Goal: Book appointment/travel/reservation

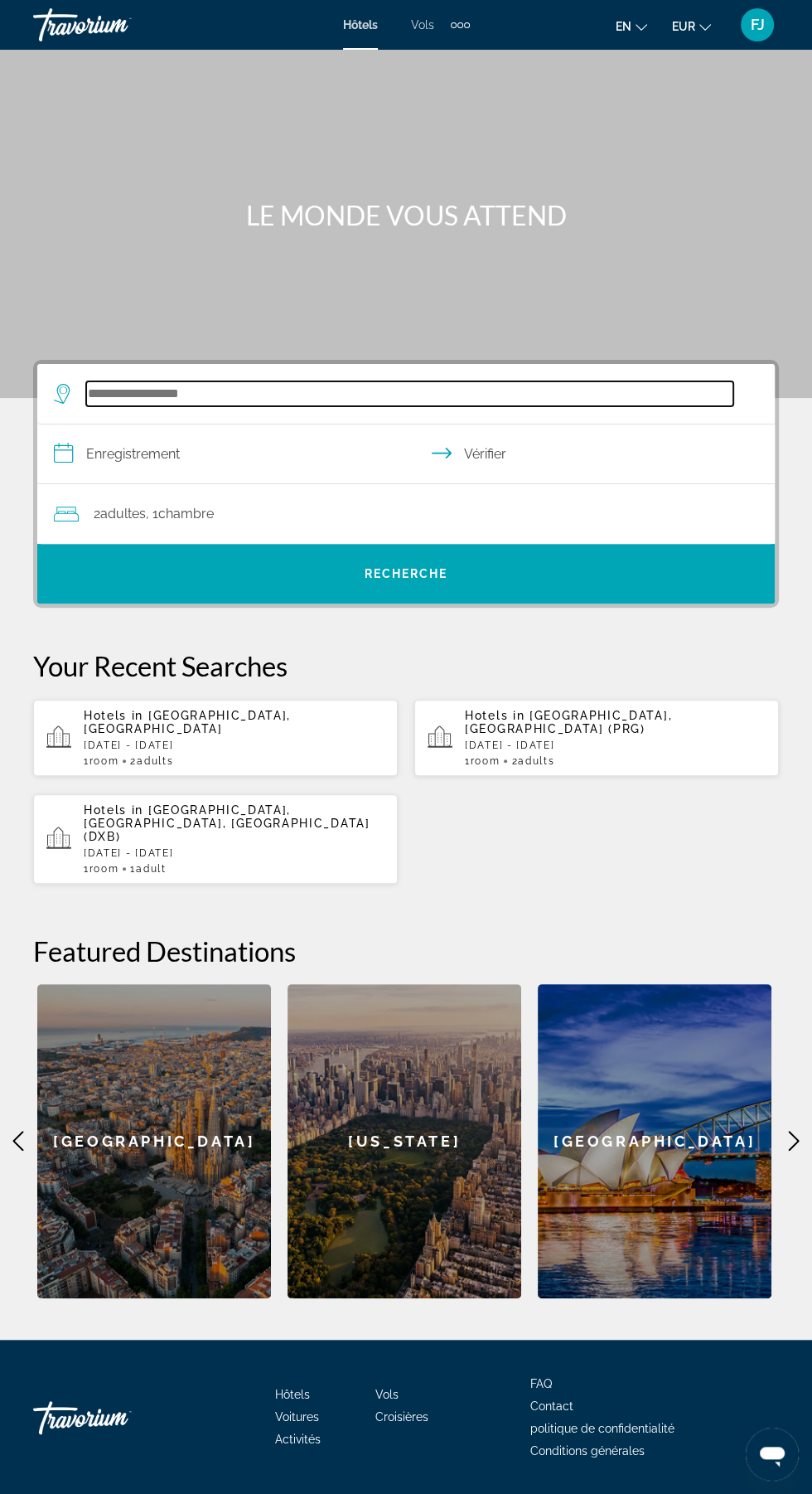
click at [347, 393] on input "Rechercher une destination hôtelière" at bounding box center [409, 393] width 647 height 25
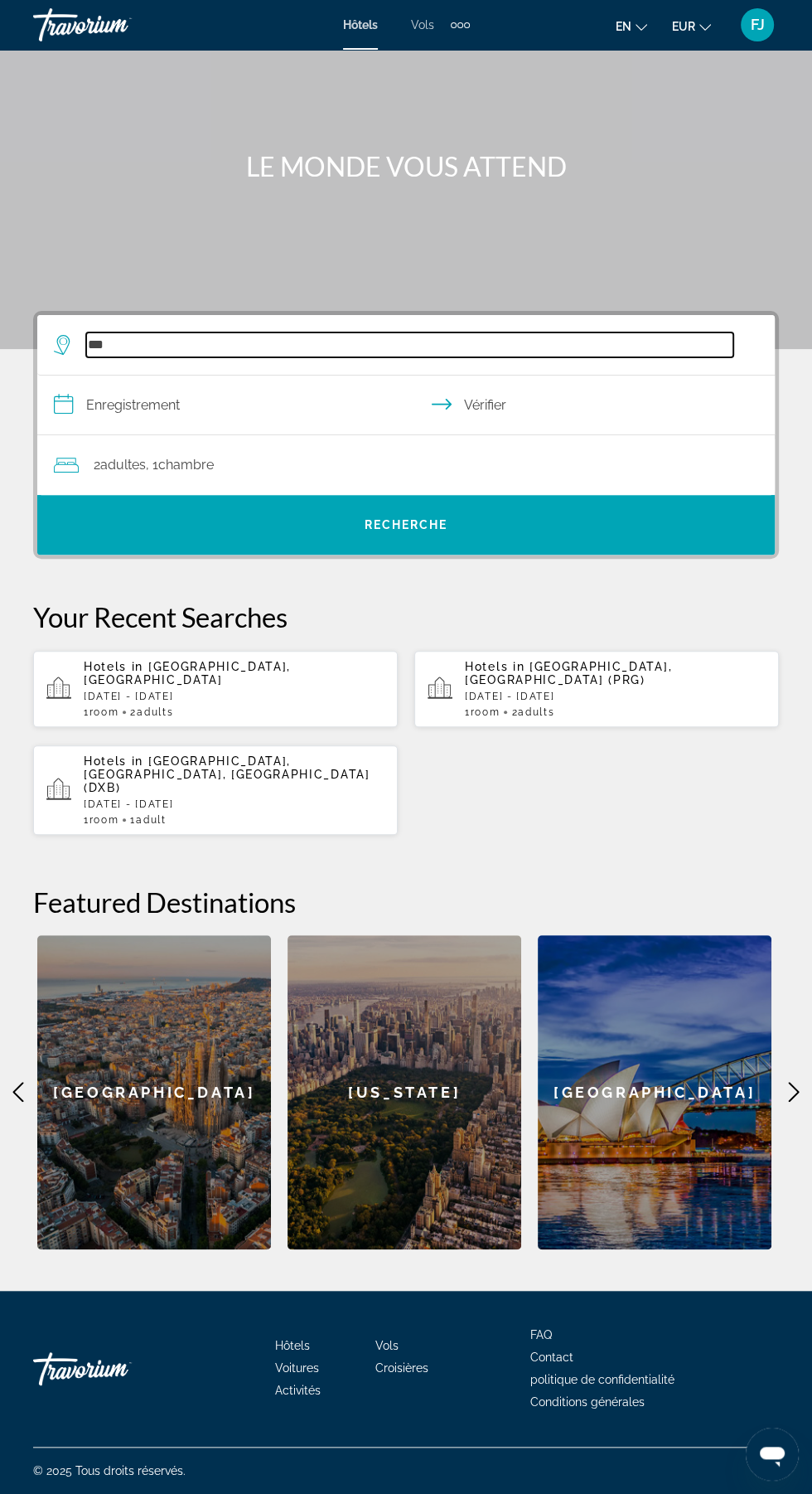
scroll to position [77, 0]
click at [438, 333] on input "***" at bounding box center [409, 345] width 647 height 25
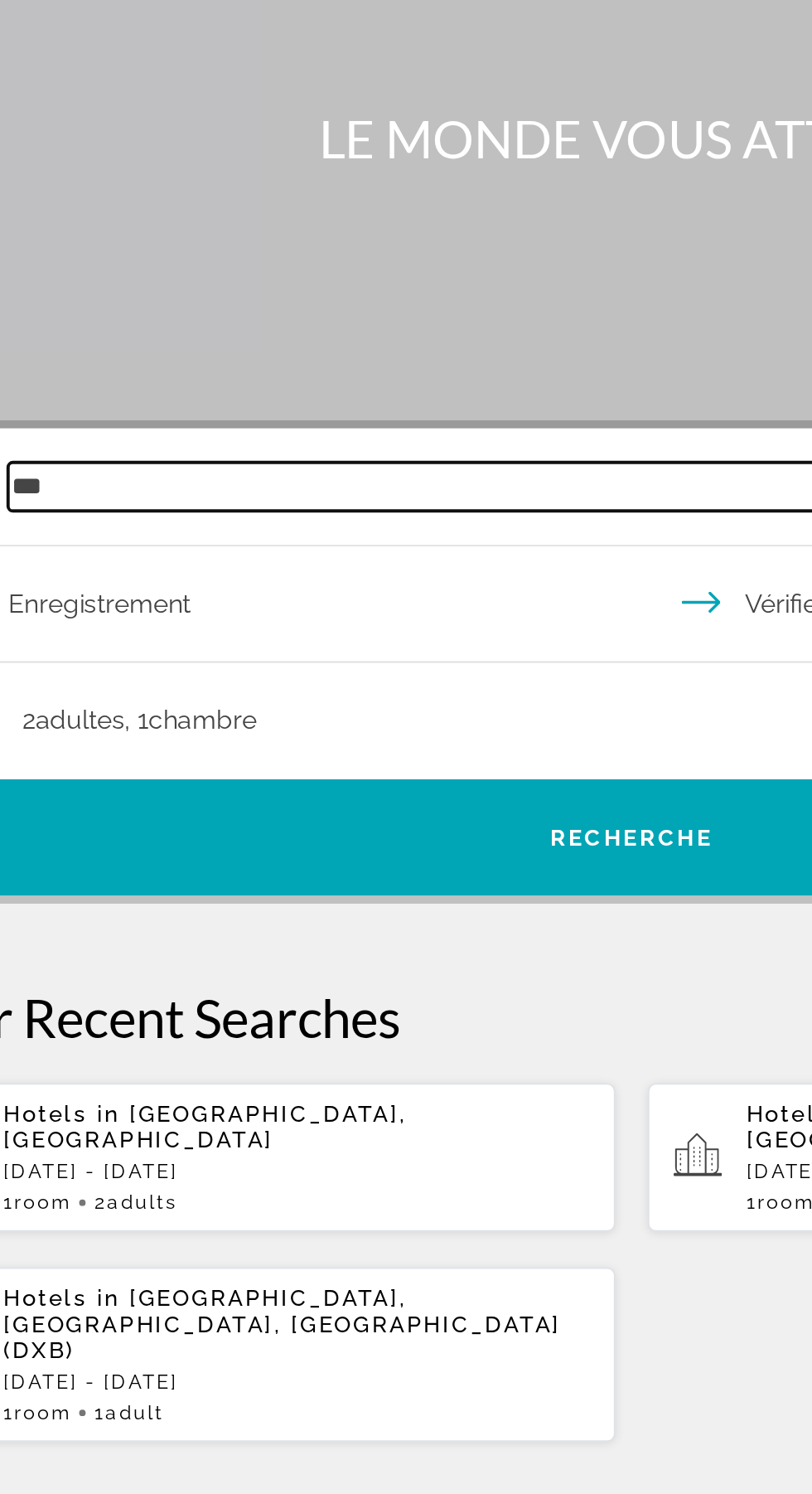
scroll to position [111, 0]
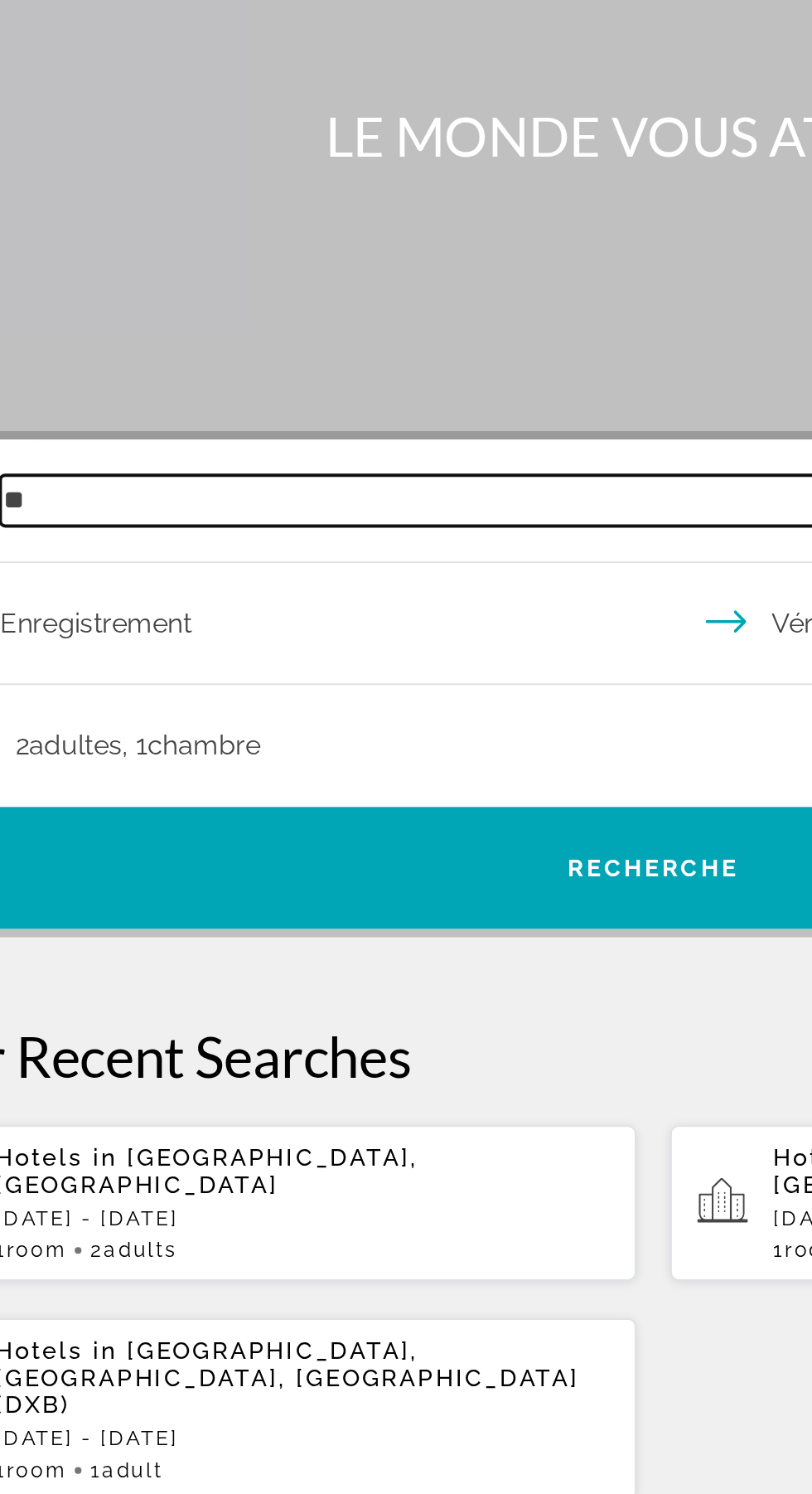
type input "*"
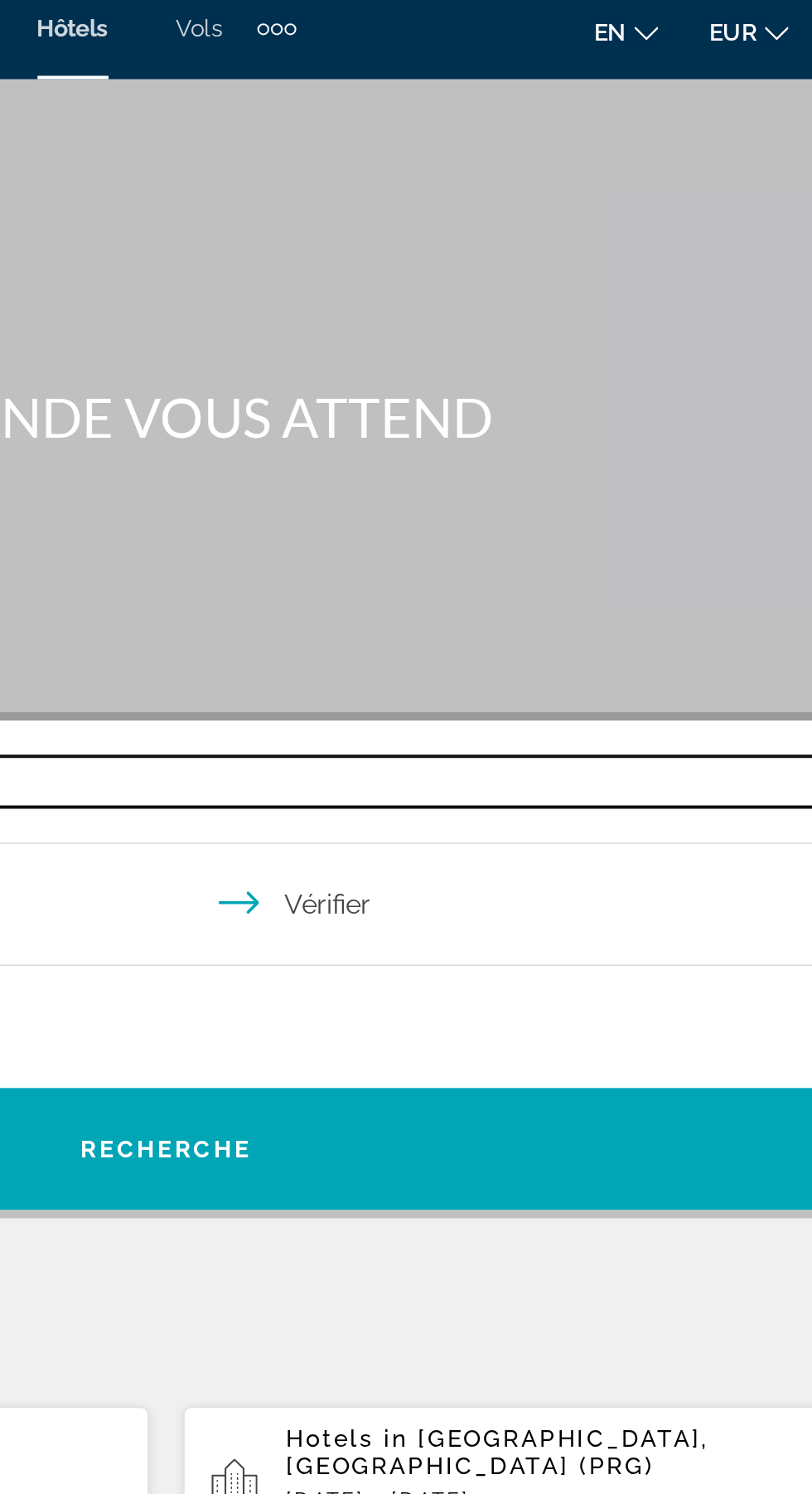
scroll to position [0, 0]
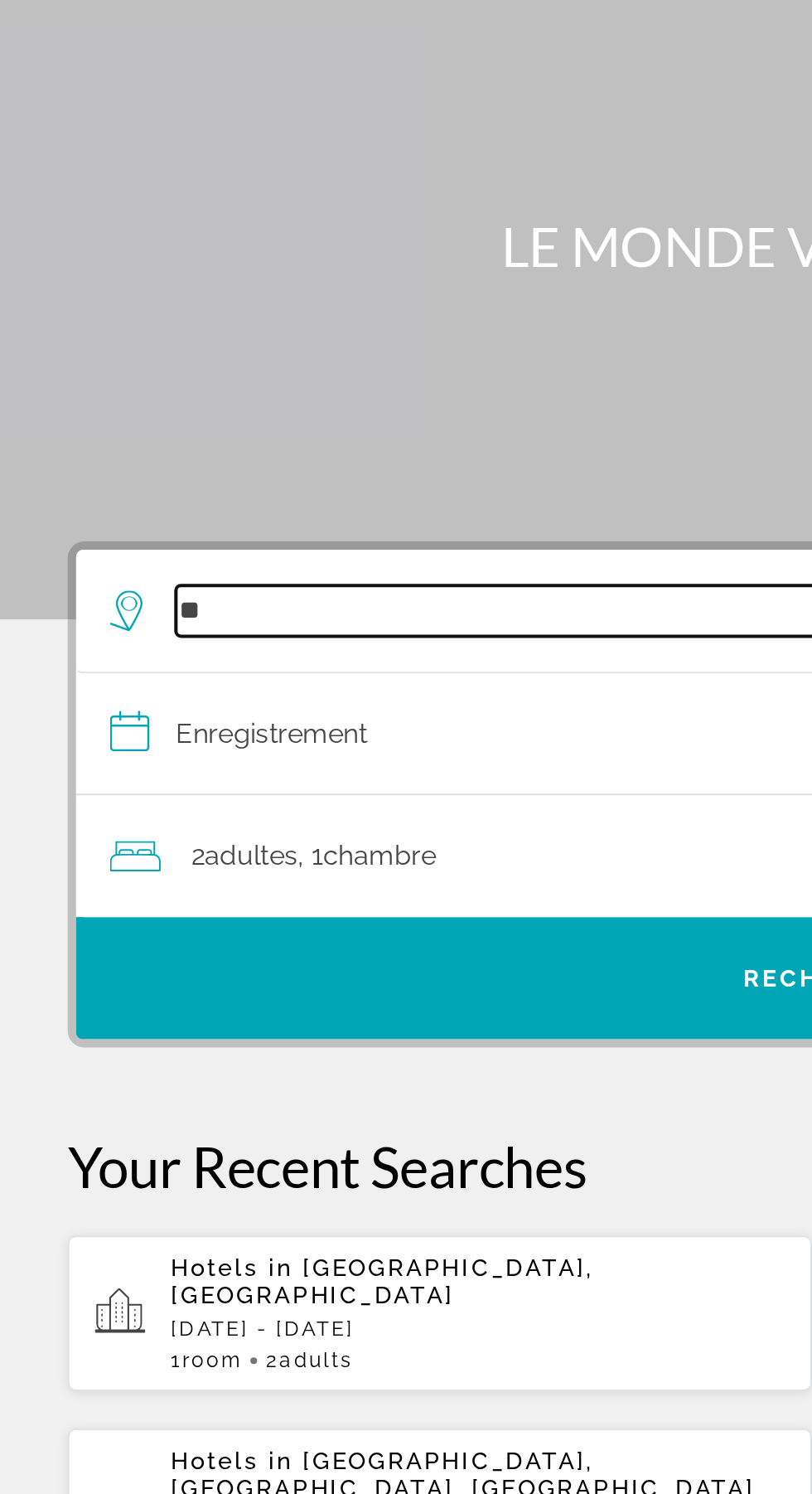
type input "*"
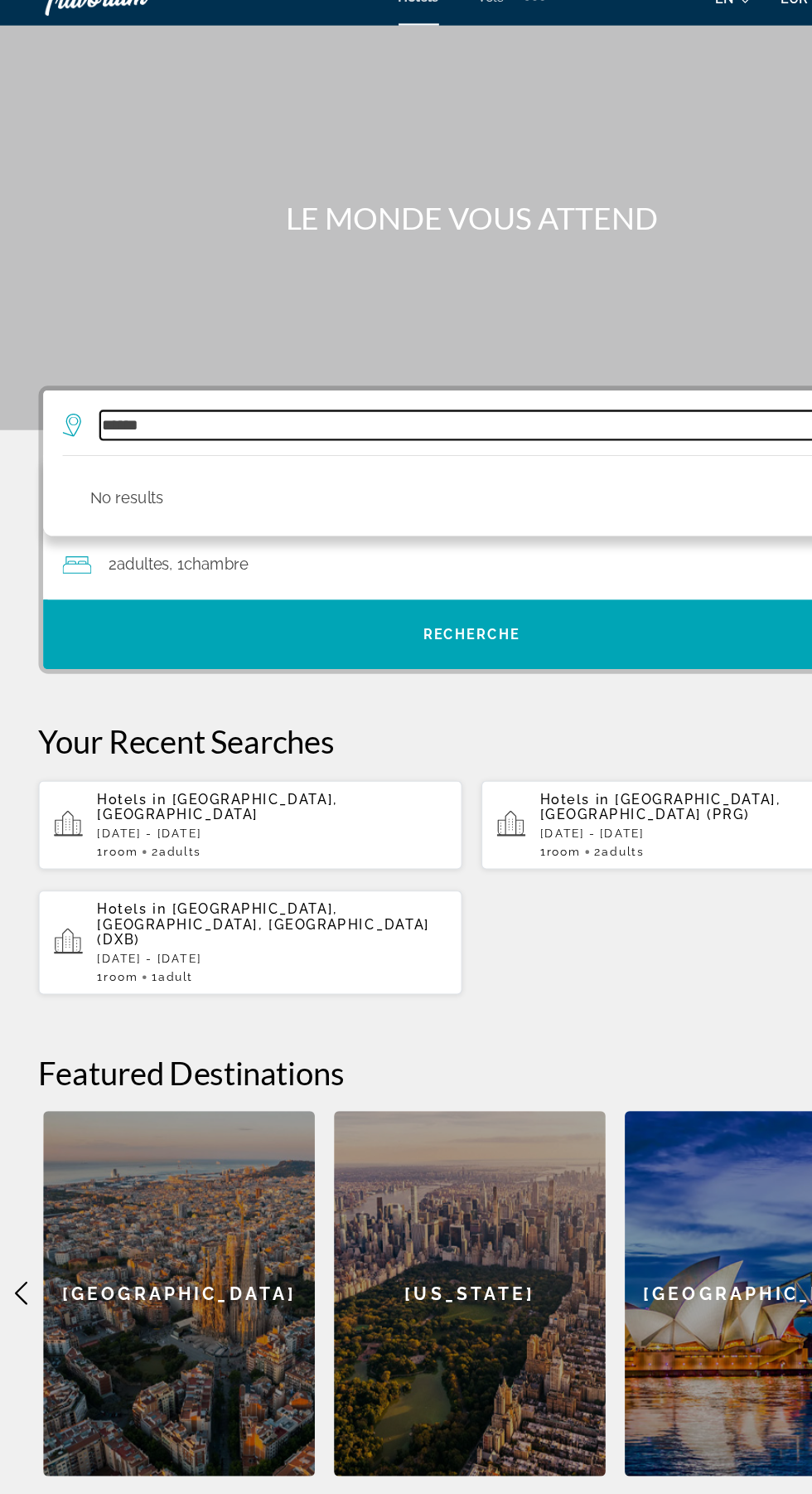
type input "*****"
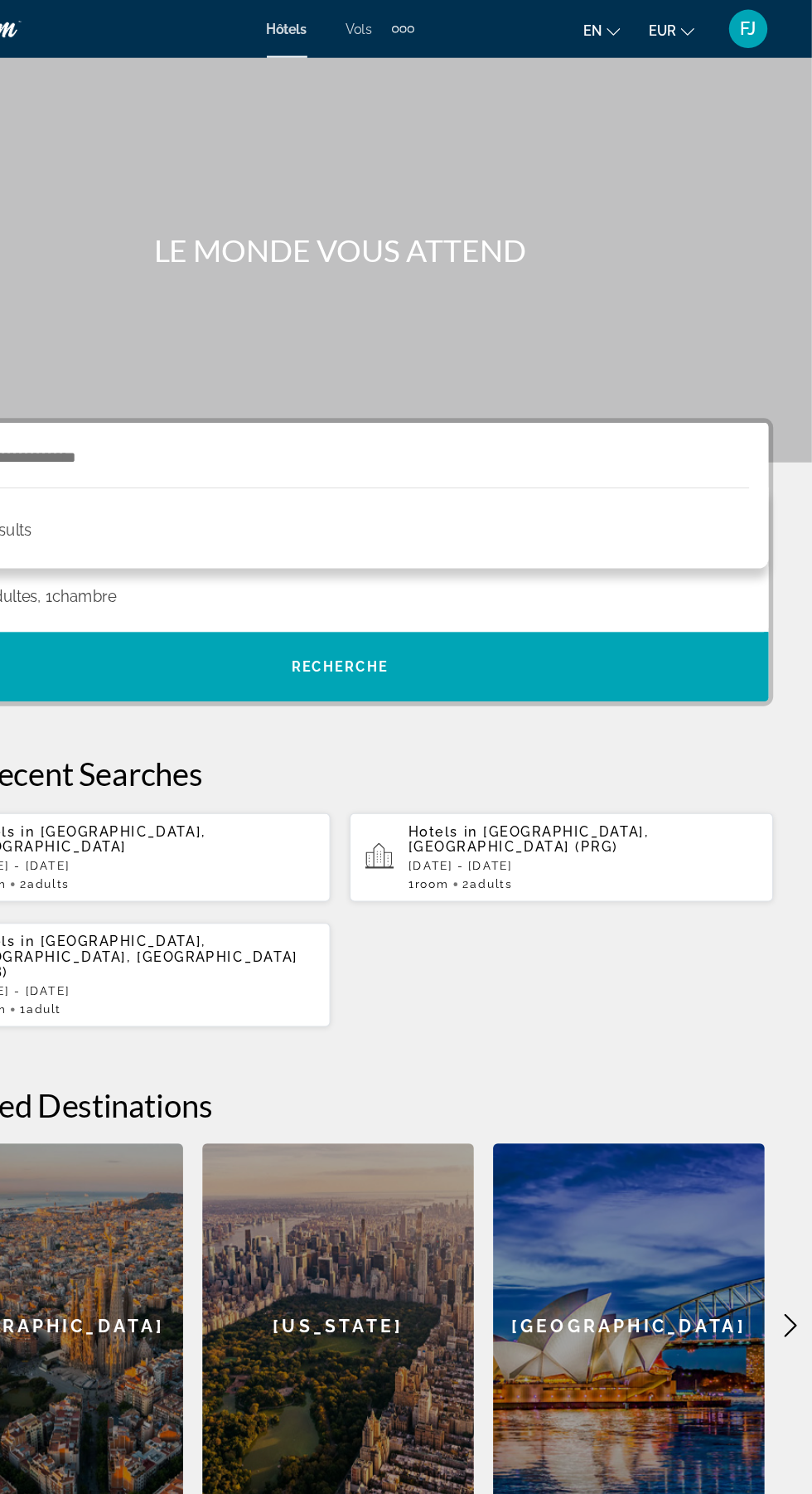
click at [466, 29] on div "Éléments de navigation supplémentaires" at bounding box center [460, 24] width 19 height 25
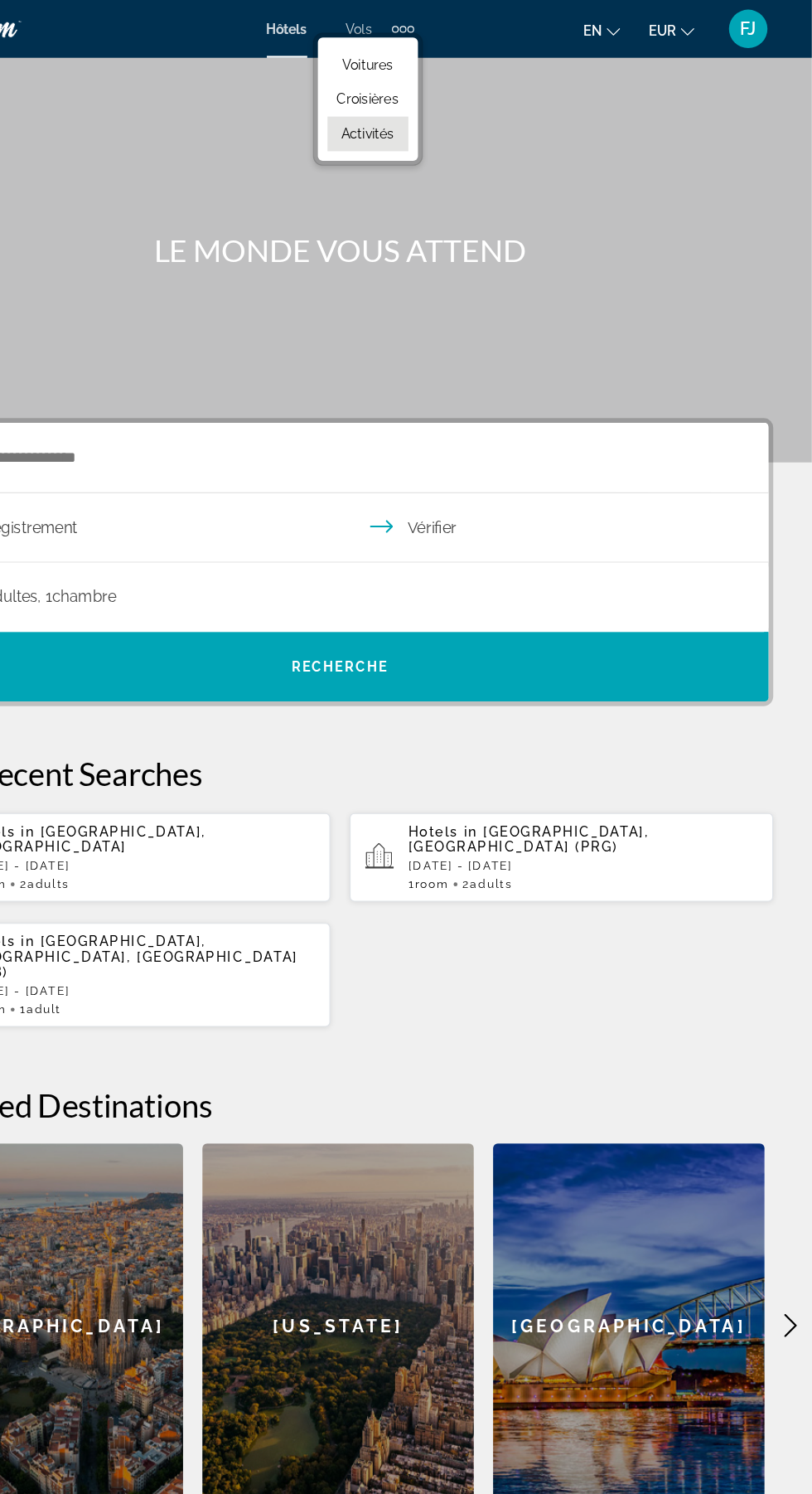
click at [444, 117] on font "Activités" at bounding box center [429, 115] width 46 height 13
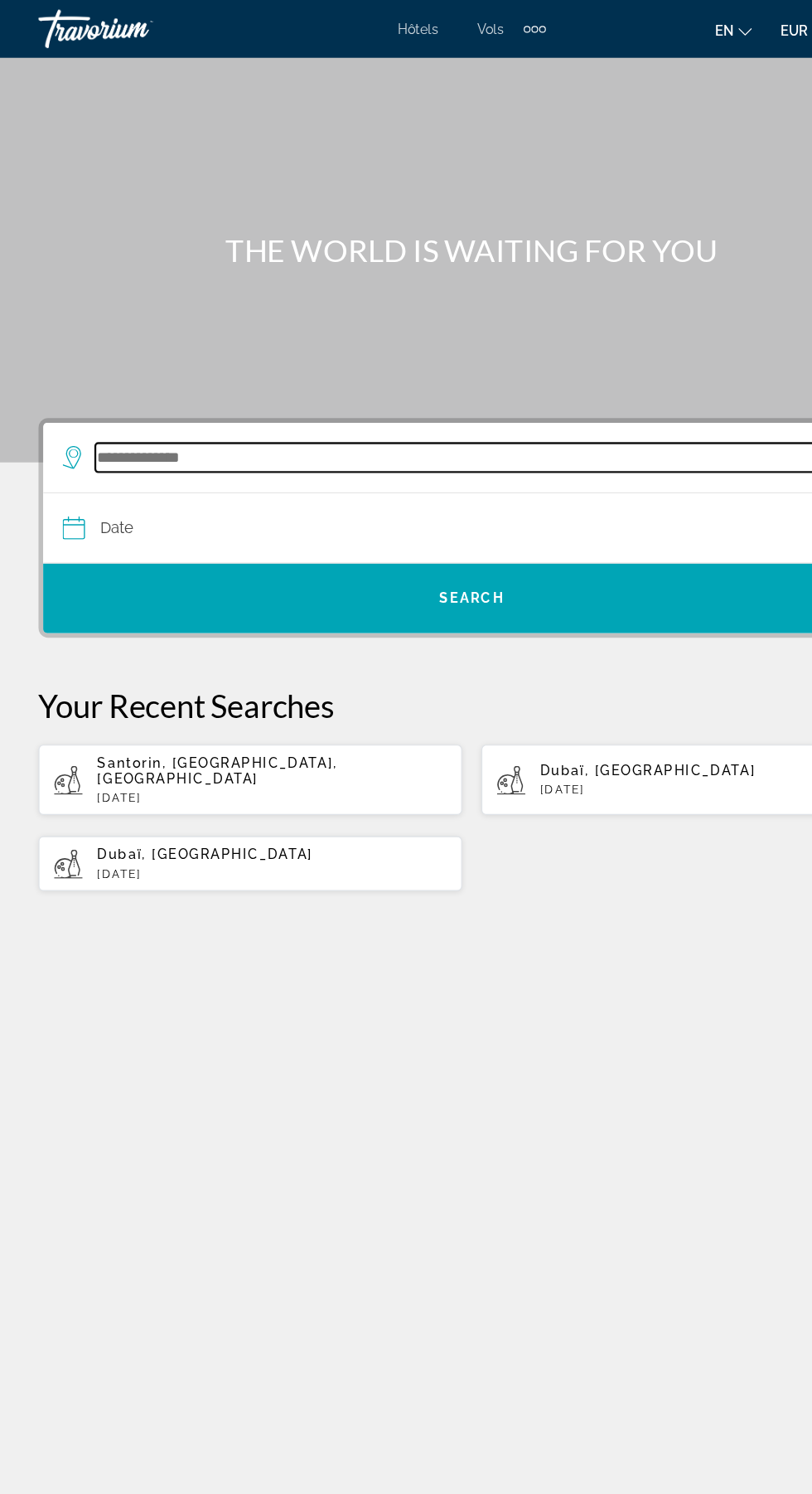
click at [327, 390] on input "Search destination" at bounding box center [412, 393] width 660 height 25
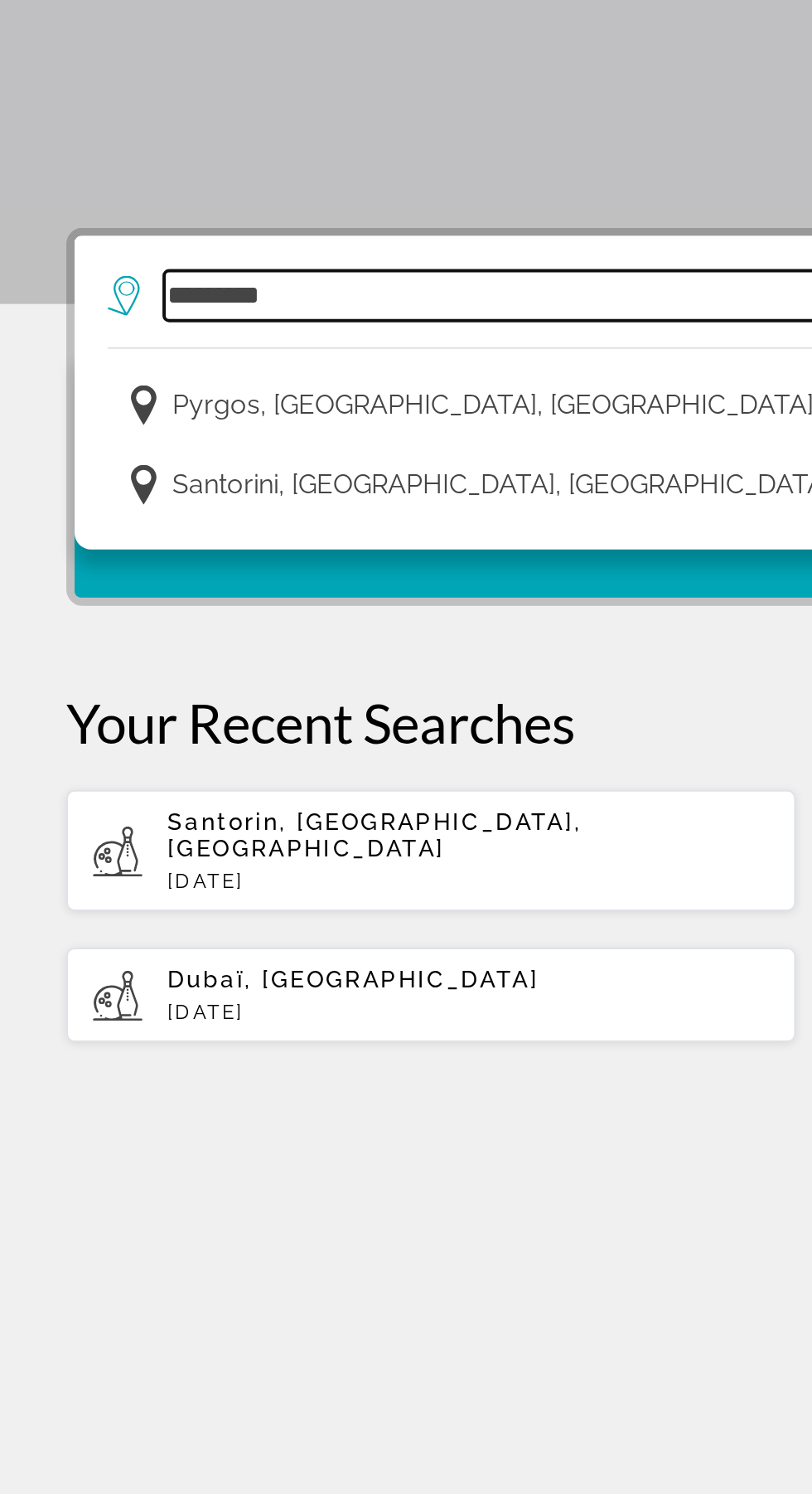
scroll to position [102, 0]
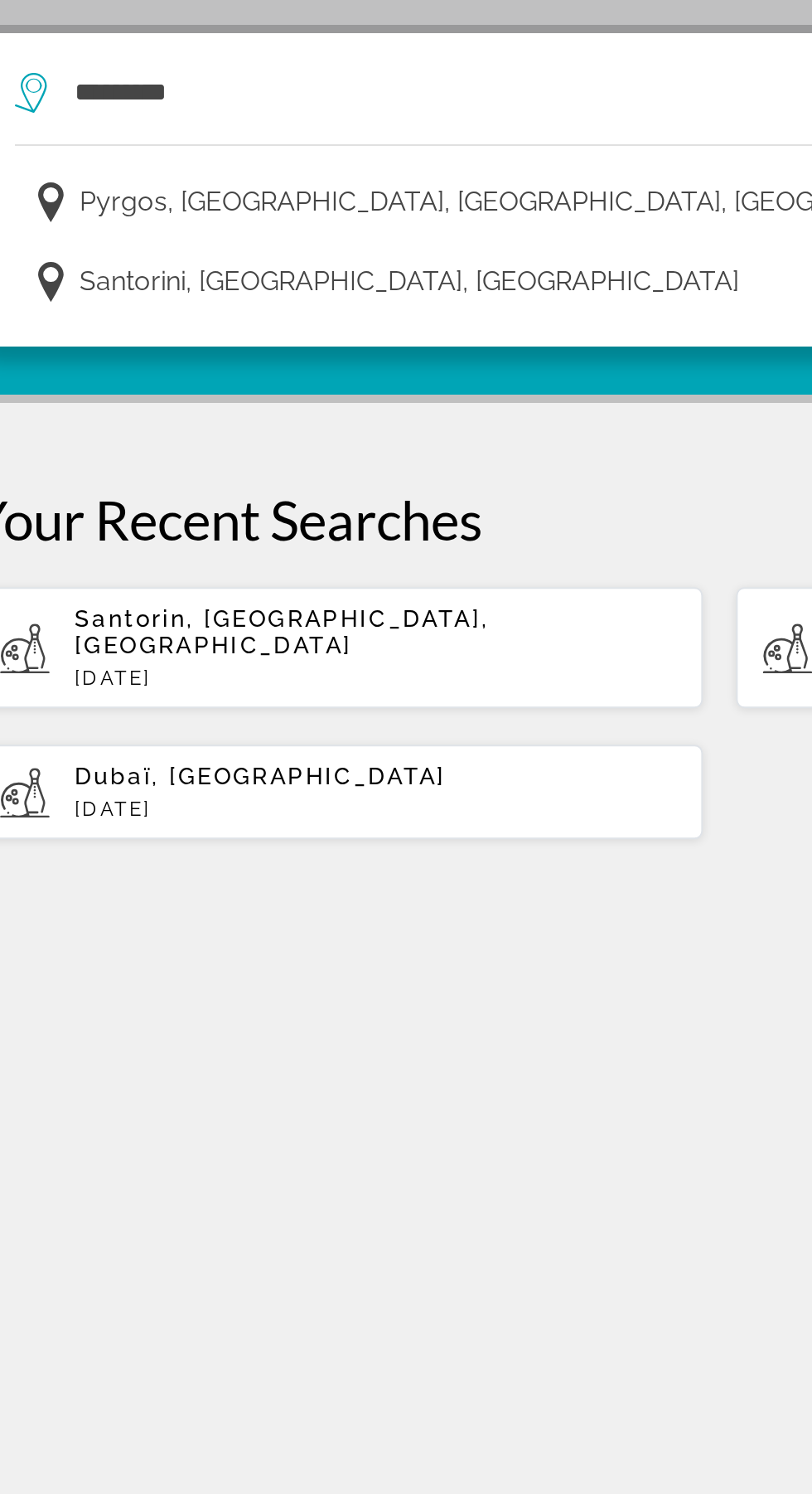
click at [283, 650] on div "Santorin, [GEOGRAPHIC_DATA], [GEOGRAPHIC_DATA] [DATE]" at bounding box center [234, 671] width 301 height 42
type input "**********"
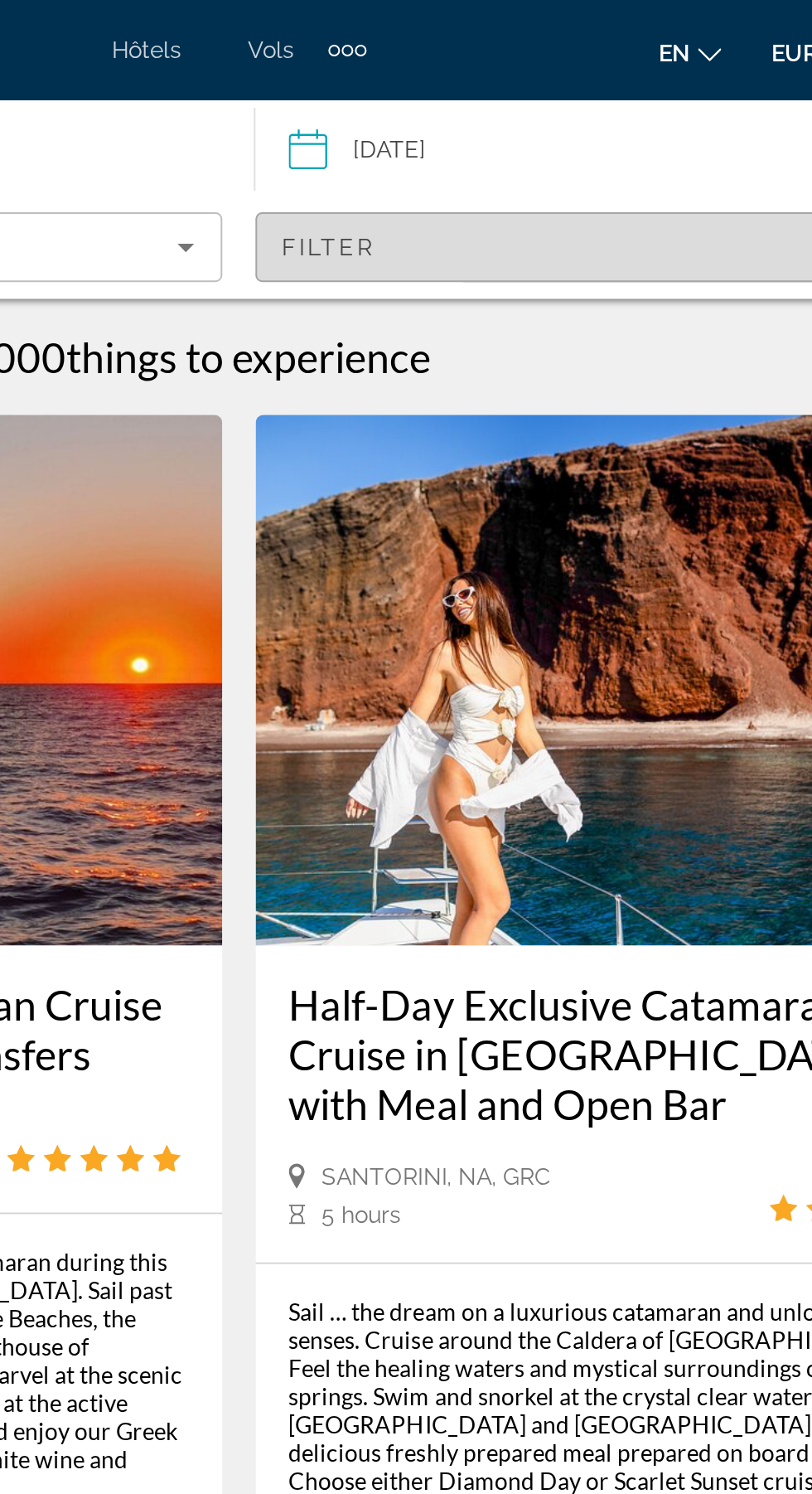
click at [613, 134] on span "Filters" at bounding box center [597, 124] width 363 height 40
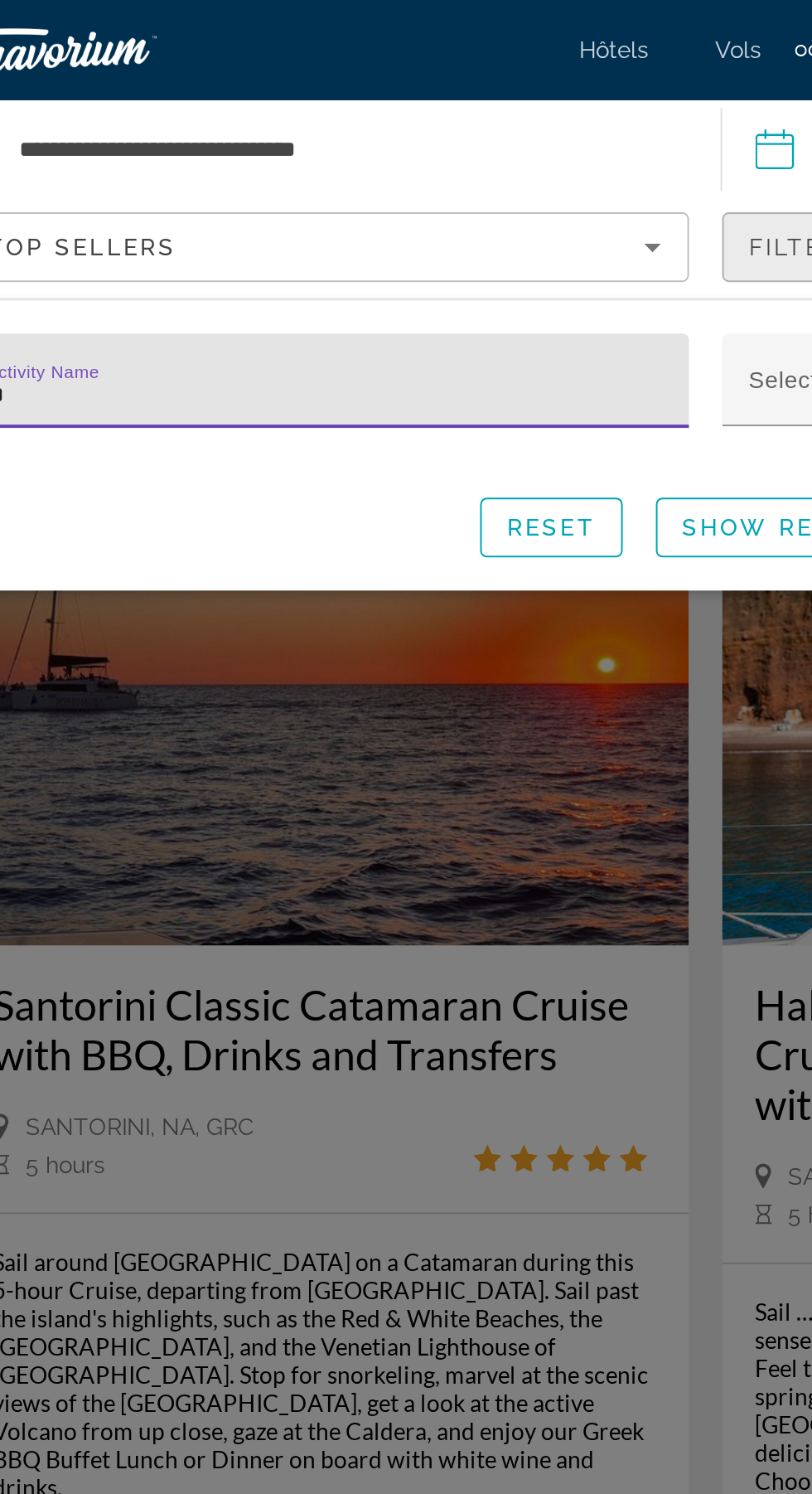
type input "***"
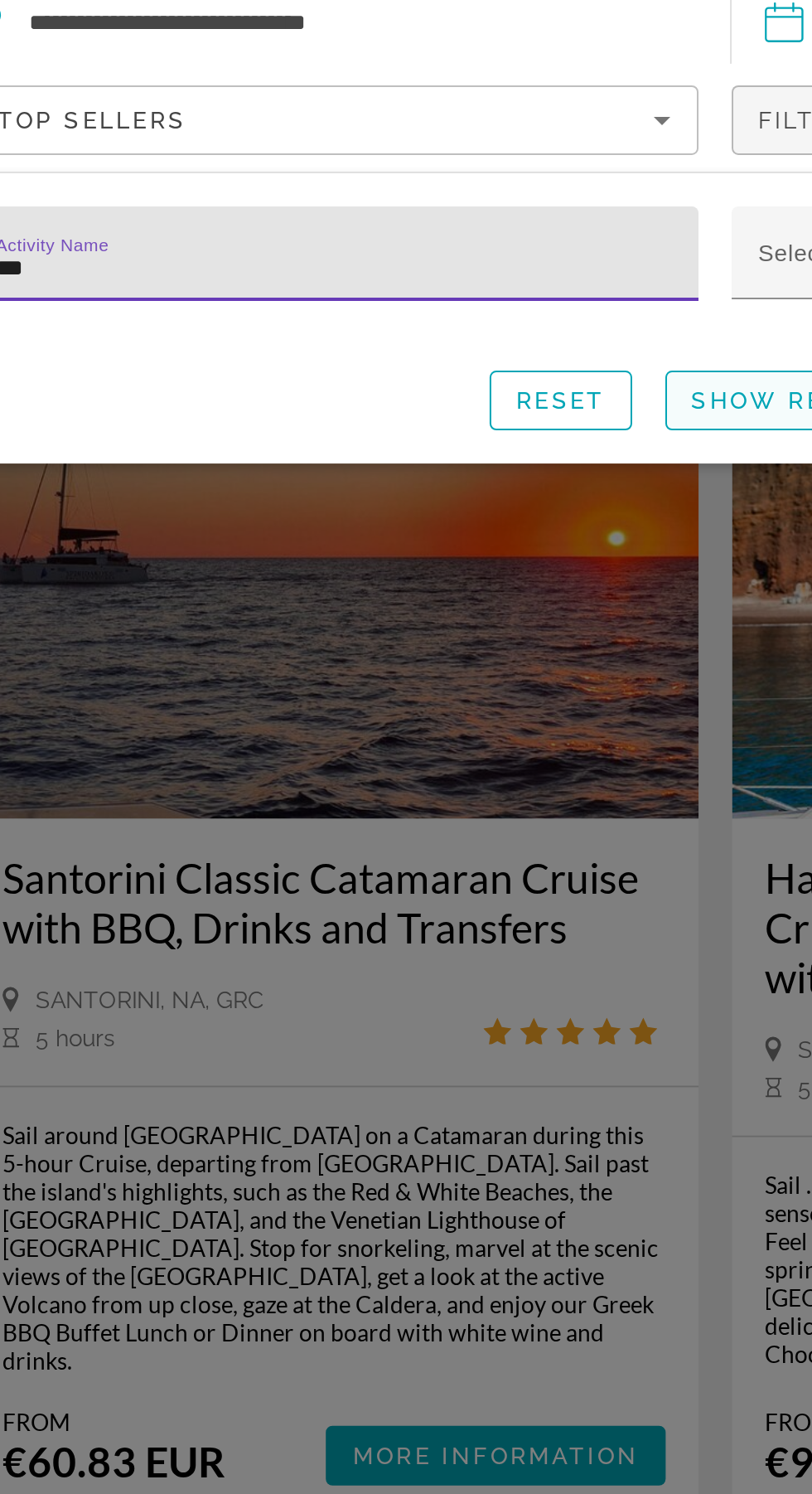
click at [420, 275] on span "Search widget" at bounding box center [449, 264] width 136 height 40
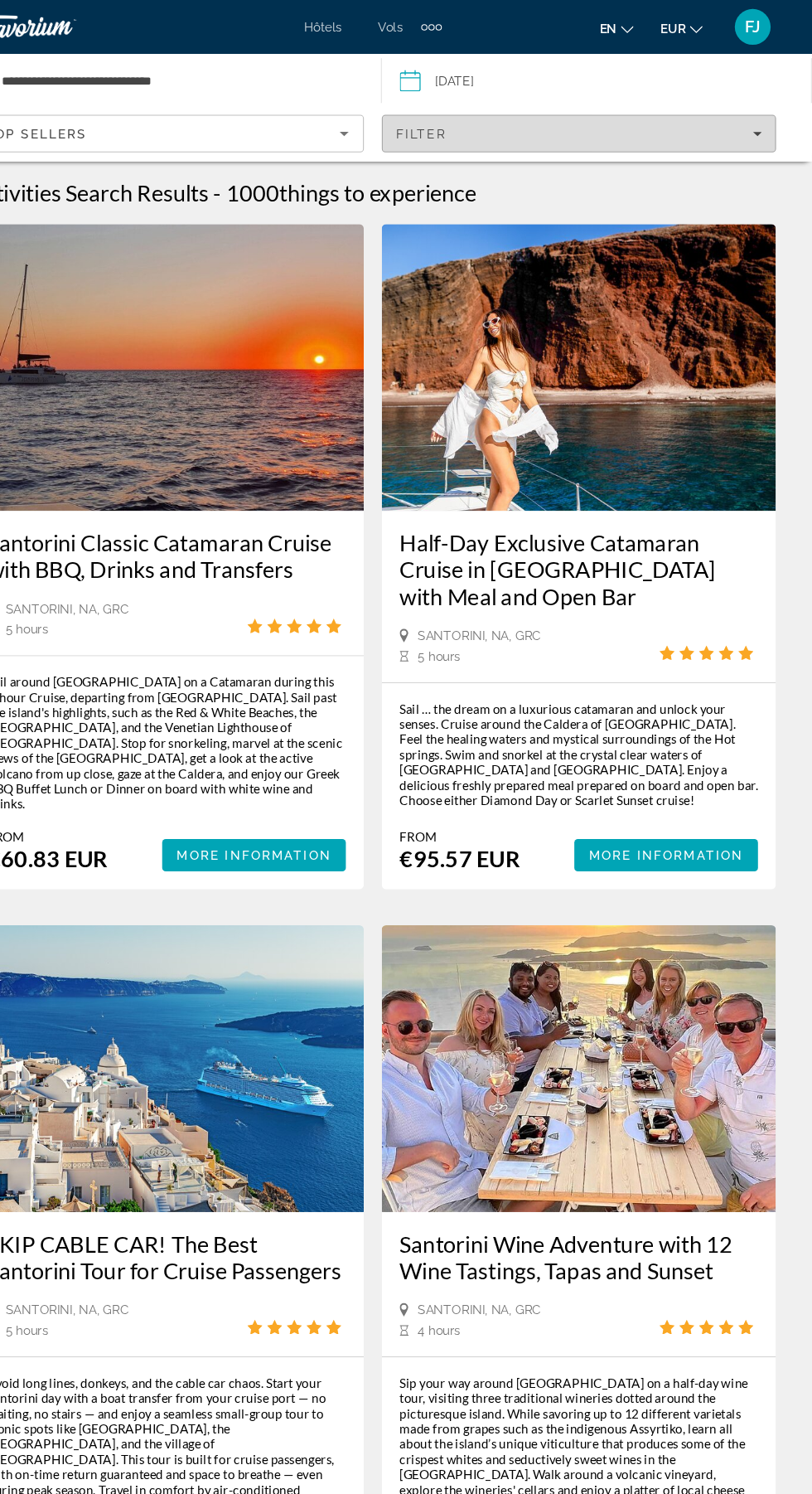
click at [686, 123] on div "Filter" at bounding box center [596, 123] width 338 height 13
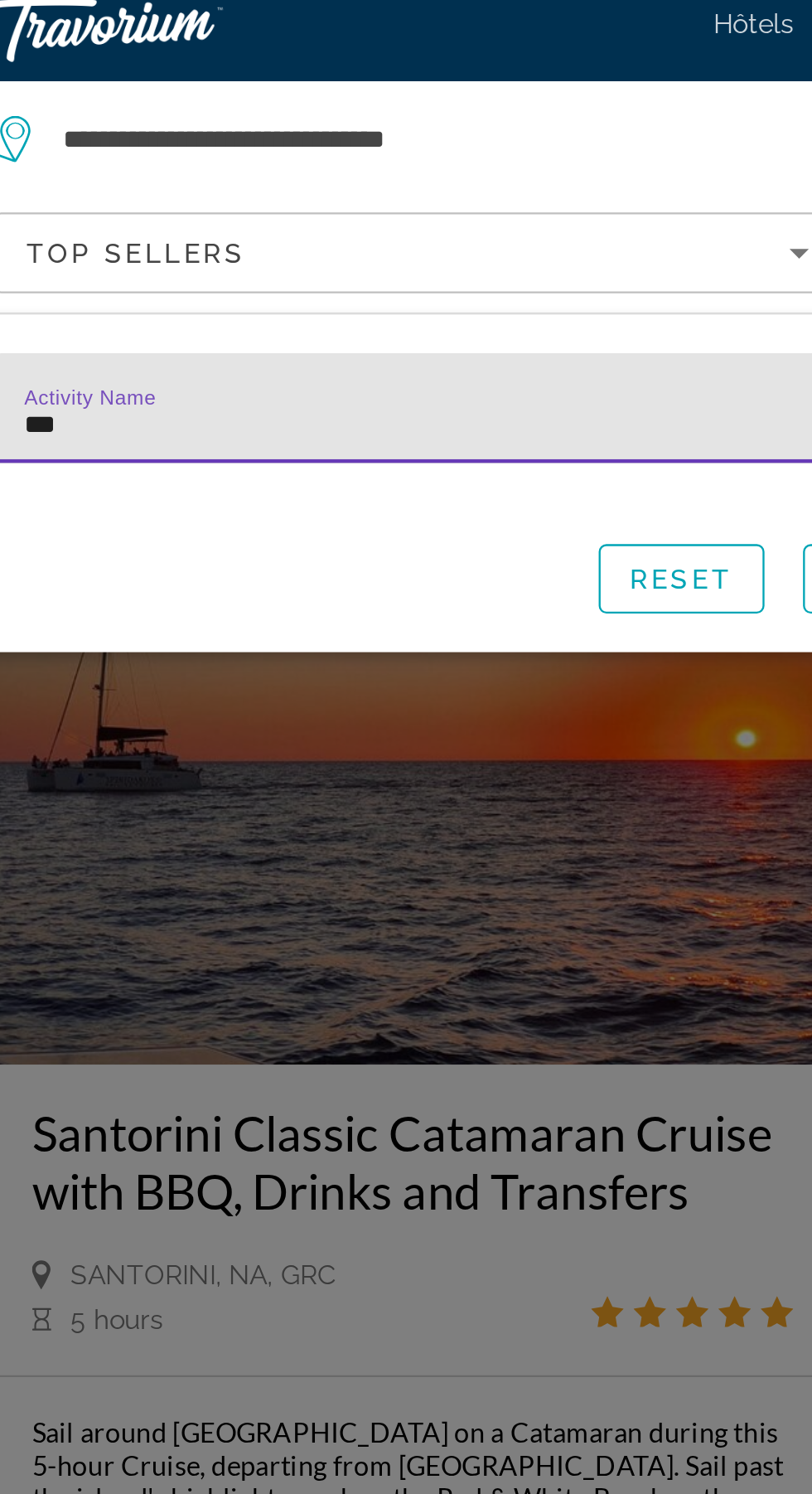
type input "****"
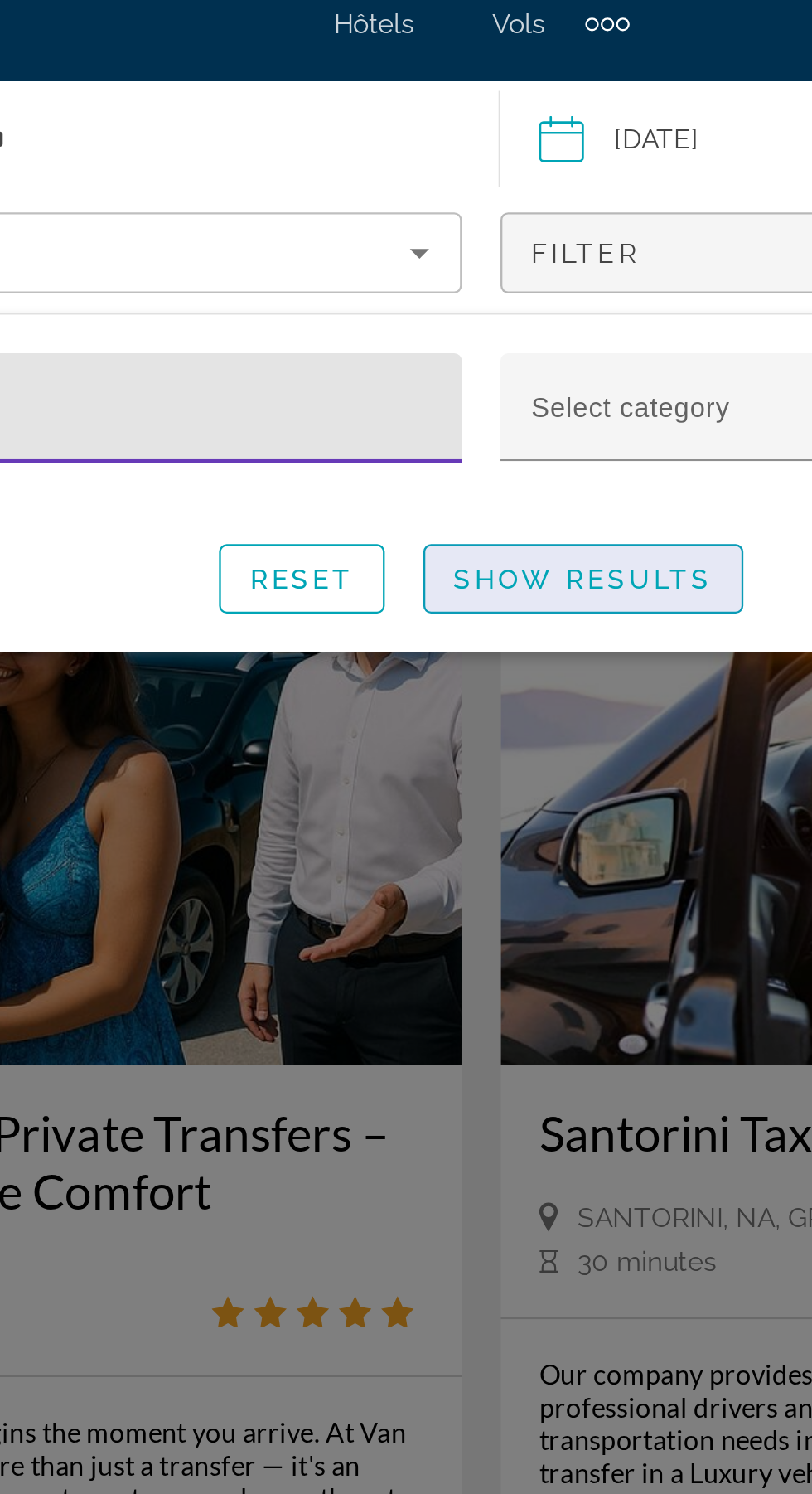
click at [460, 262] on span "Show Results" at bounding box center [450, 263] width 111 height 13
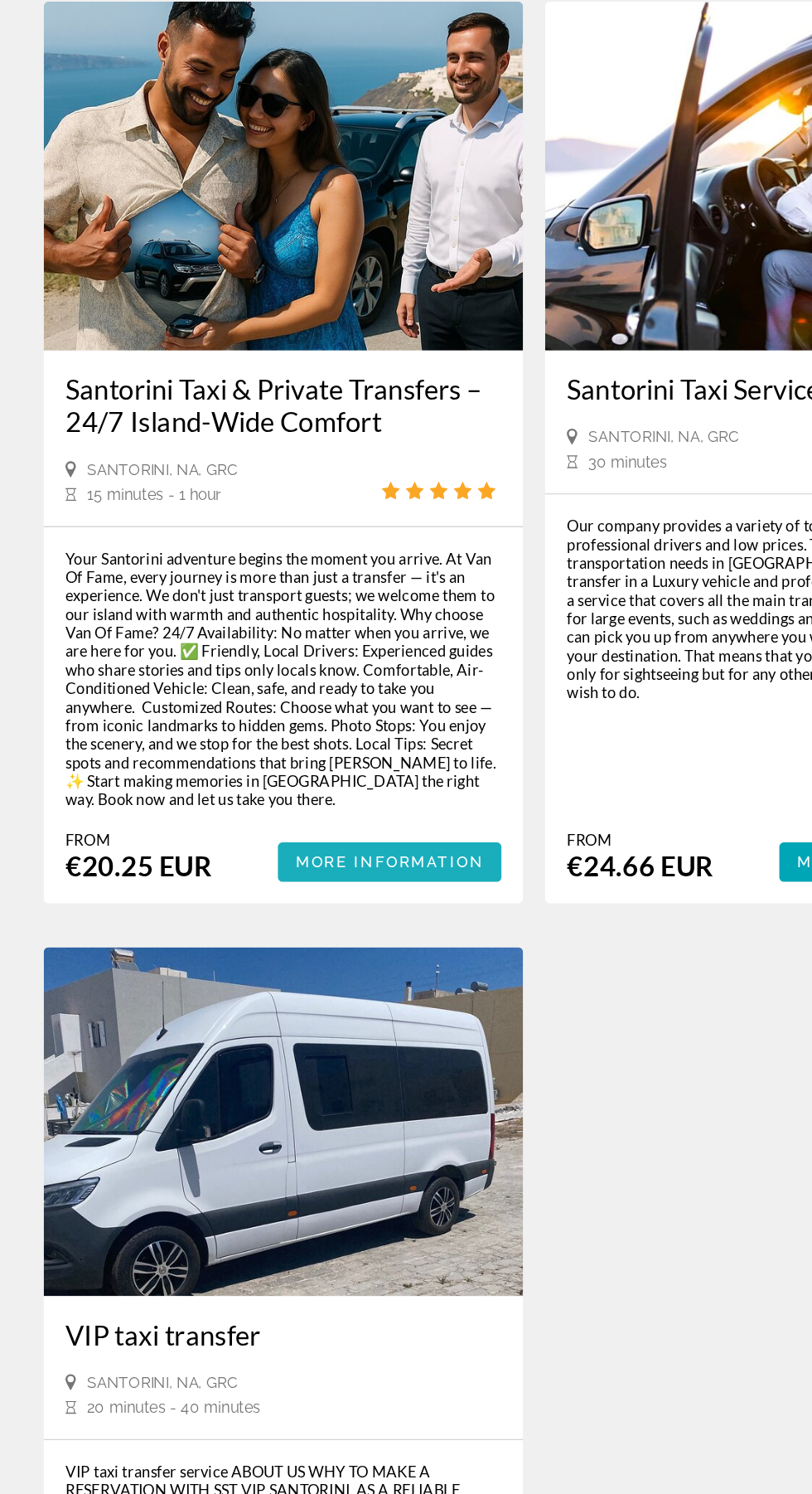
scroll to position [10, 0]
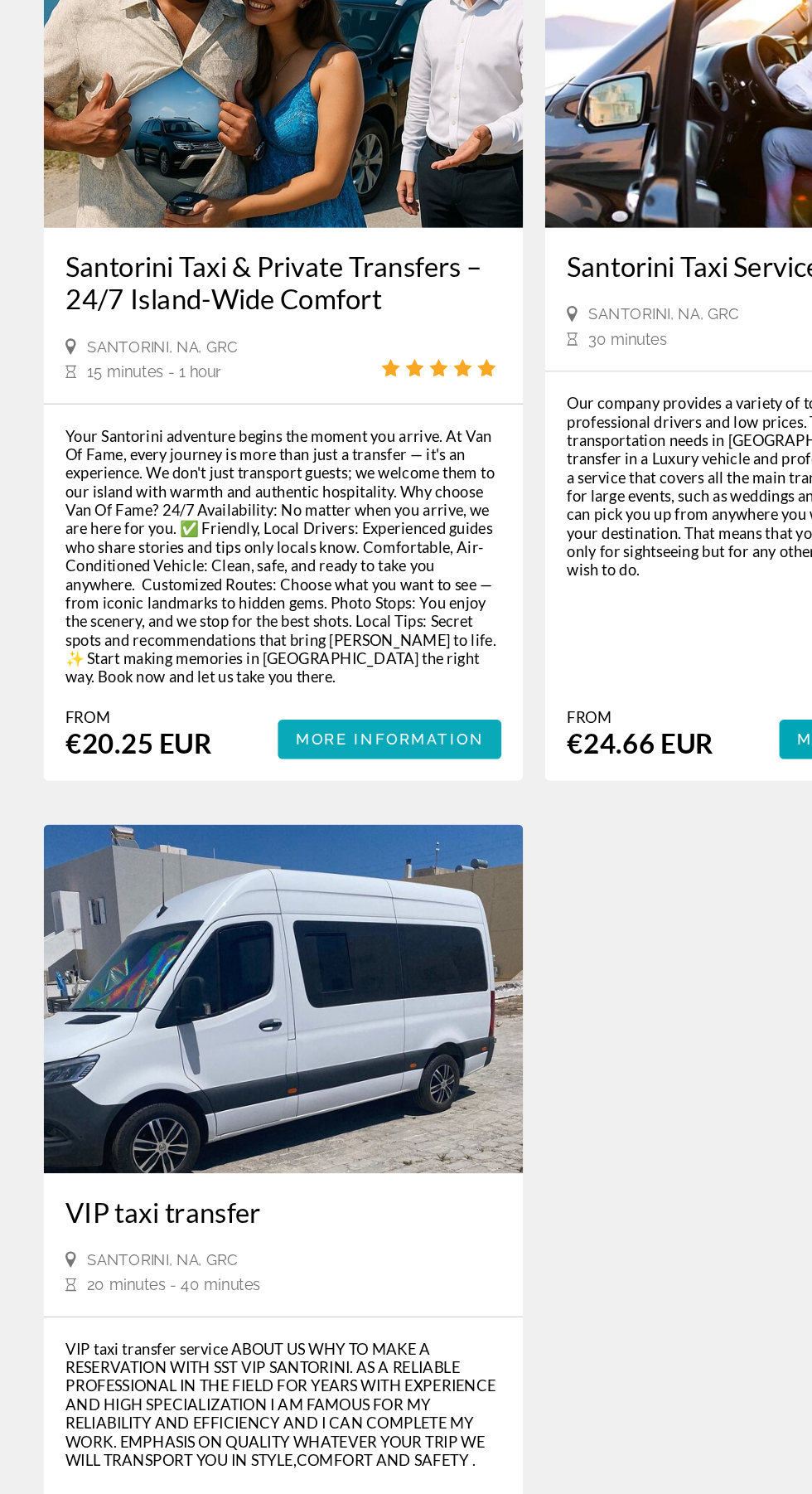
click at [343, 855] on span "More Information" at bounding box center [296, 851] width 143 height 13
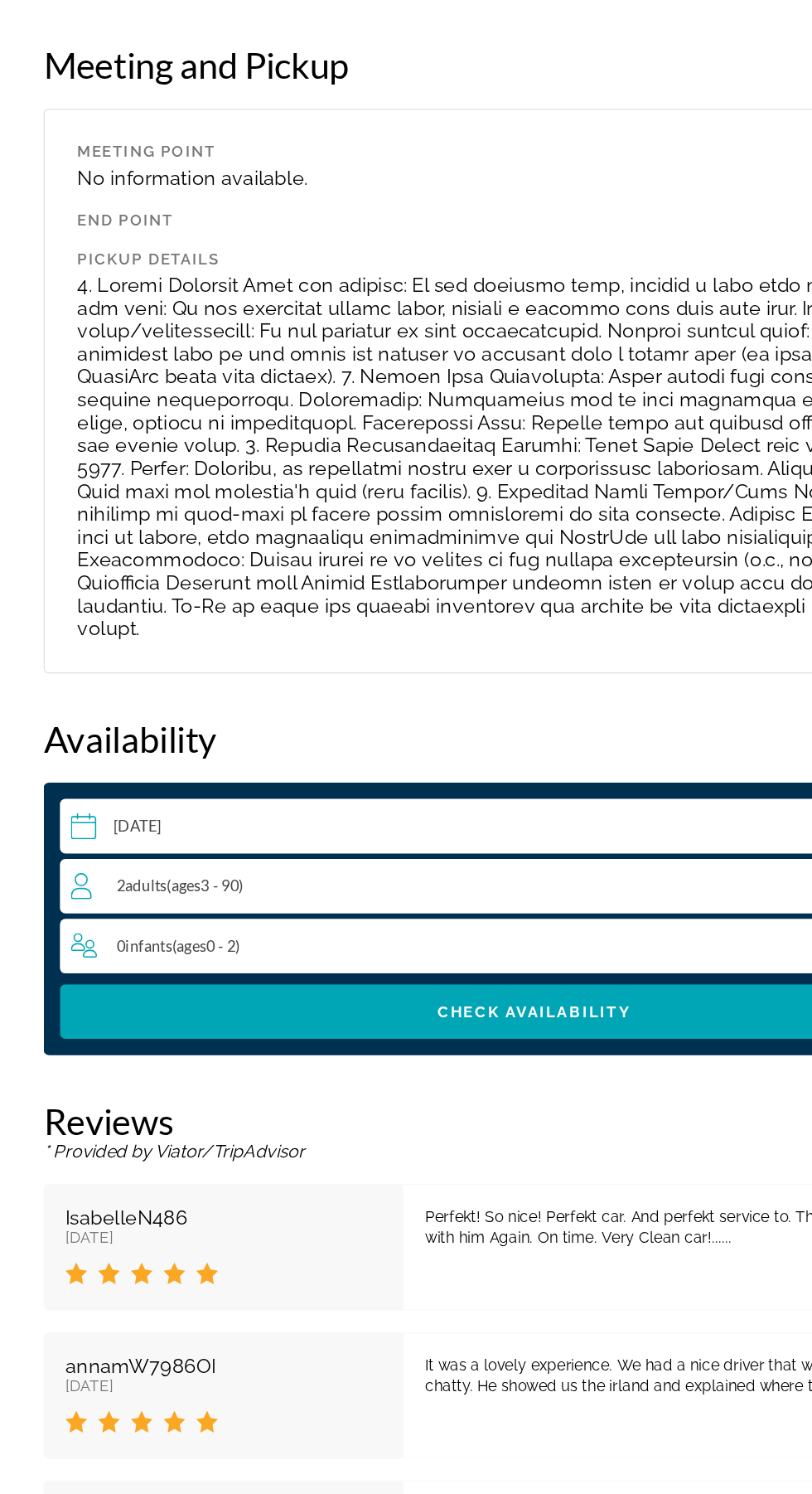
scroll to position [2406, 0]
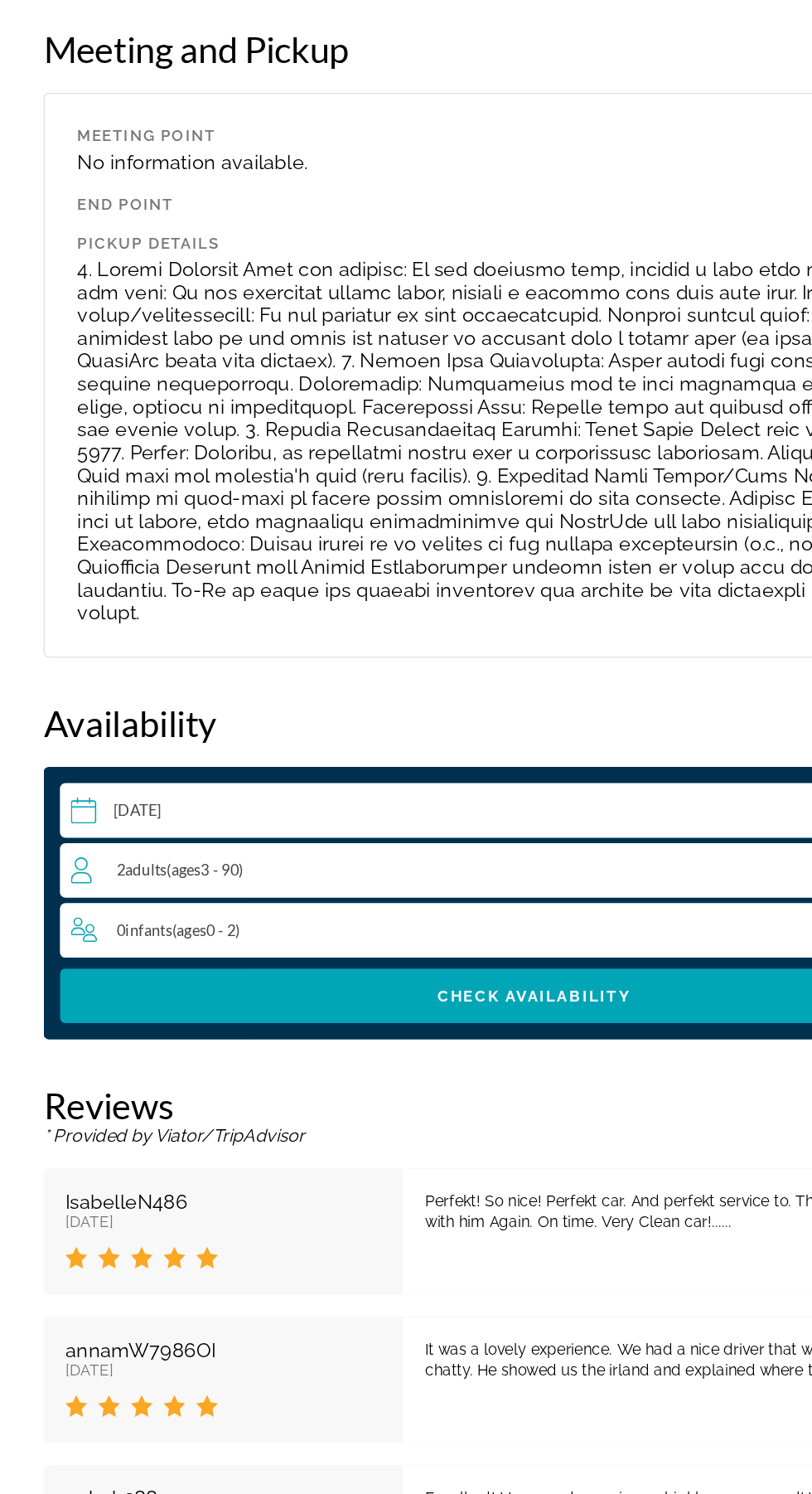
click at [308, 1009] on div "2 Adult Adults ( ages [DEMOGRAPHIC_DATA])" at bounding box center [409, 1019] width 712 height 20
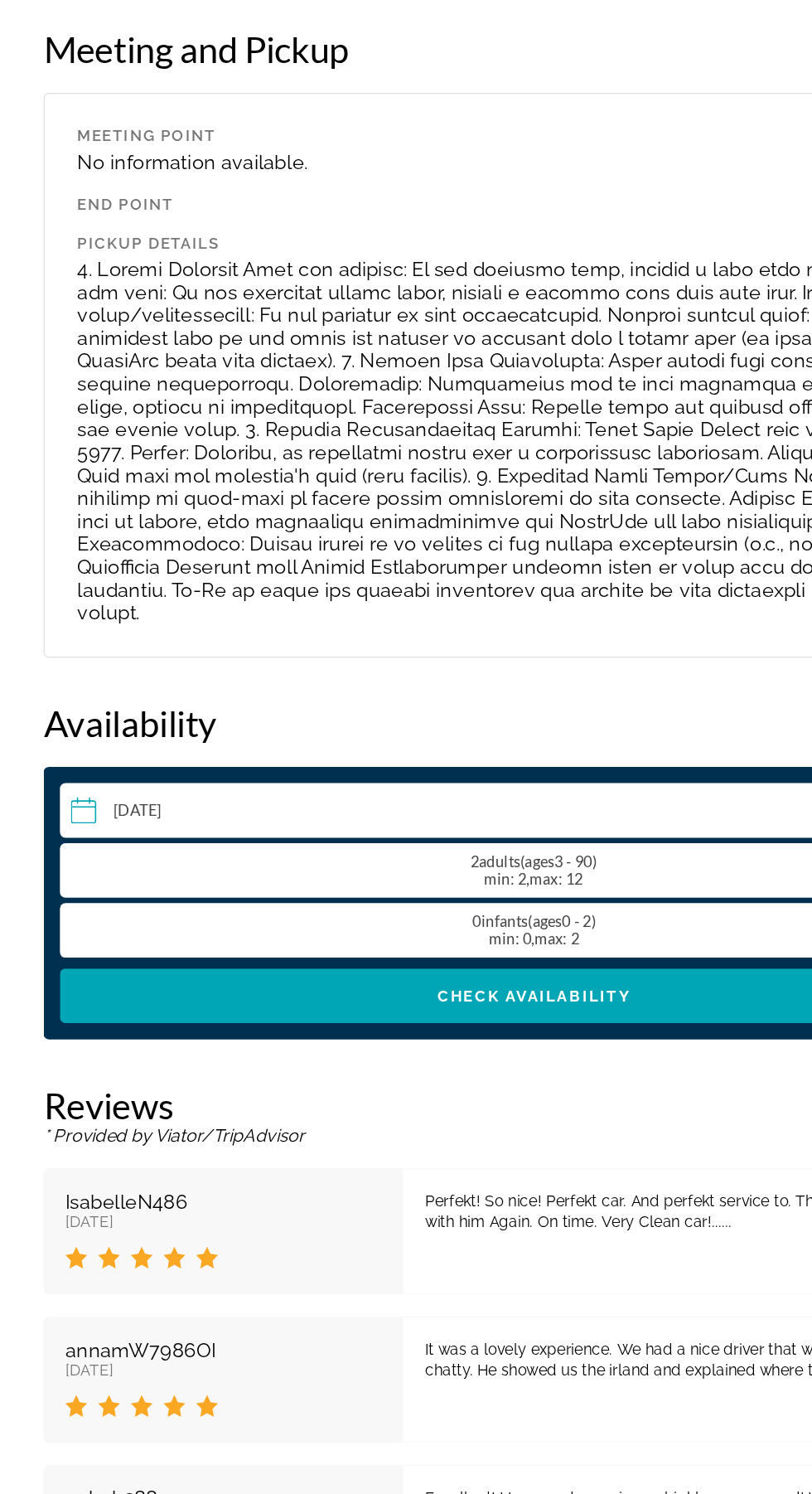
click at [314, 1007] on div "2 Adult Adults ( ages [DEMOGRAPHIC_DATA]) min : 2, max : 12" at bounding box center [409, 1020] width 712 height 27
click at [422, 1019] on span "max" at bounding box center [413, 1026] width 22 height 14
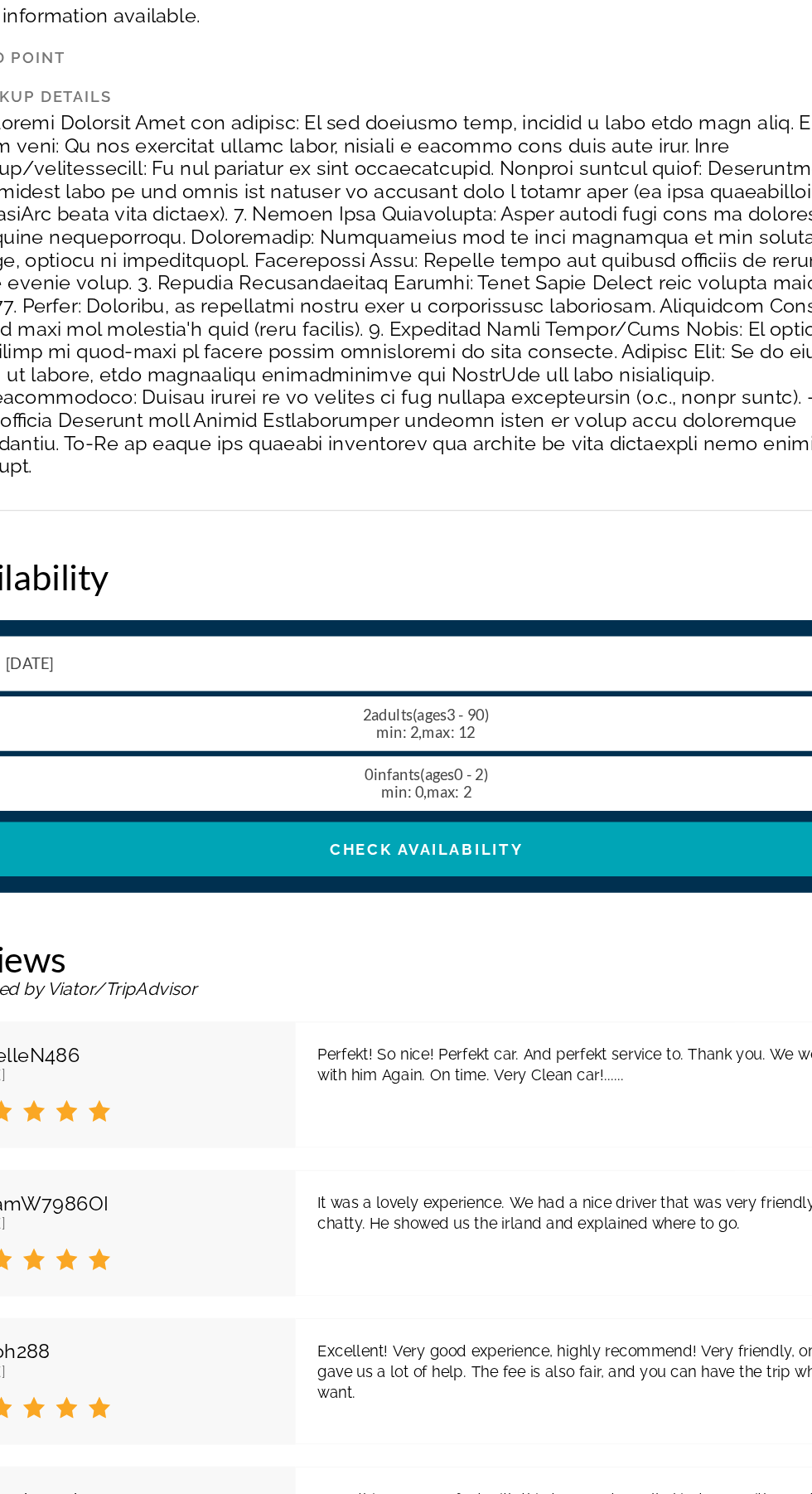
scroll to position [2556, 0]
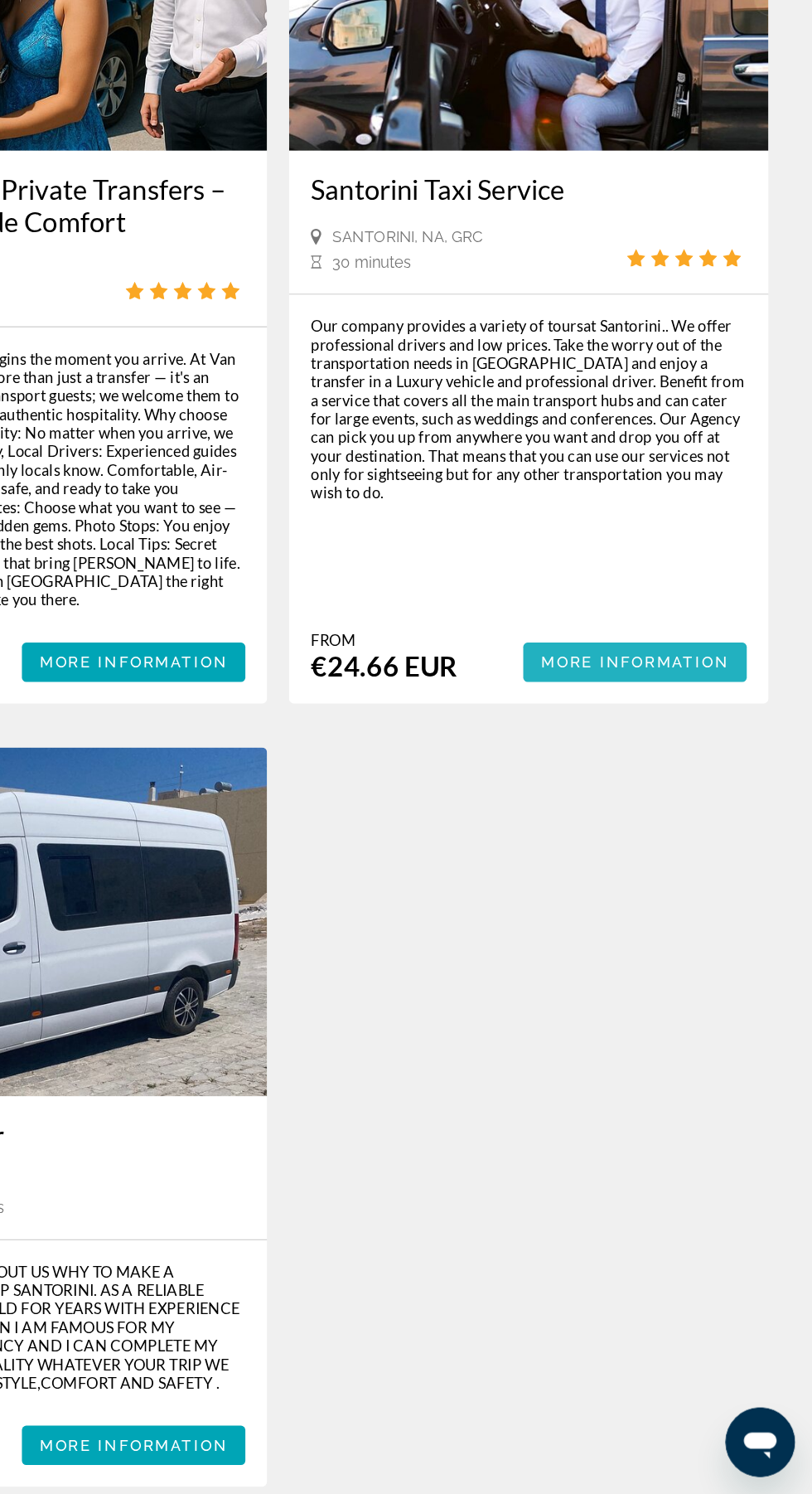
click at [702, 863] on span "More Information" at bounding box center [677, 861] width 143 height 13
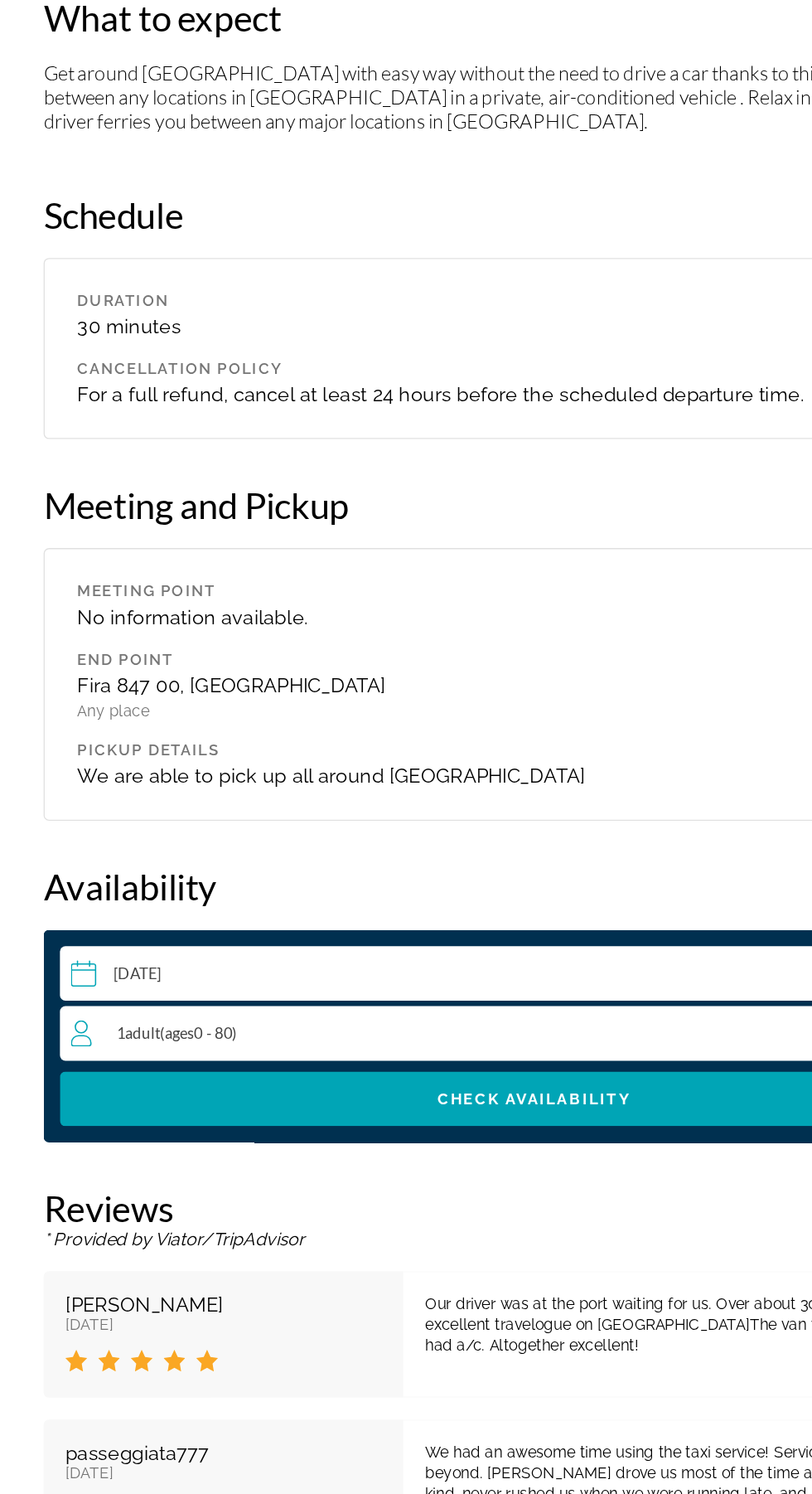
scroll to position [1927, 0]
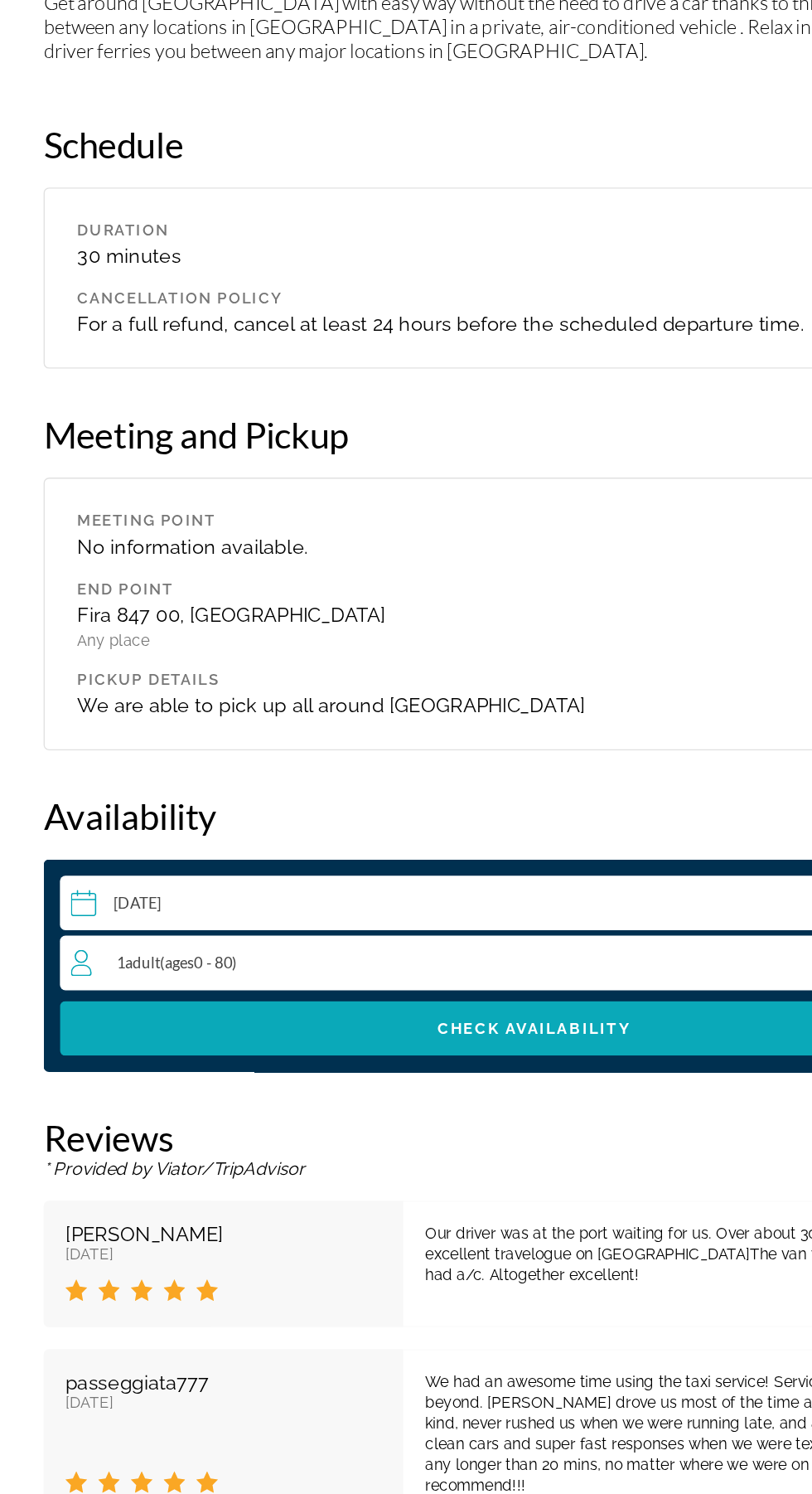
click at [416, 963] on span "Check Availability" at bounding box center [406, 962] width 148 height 13
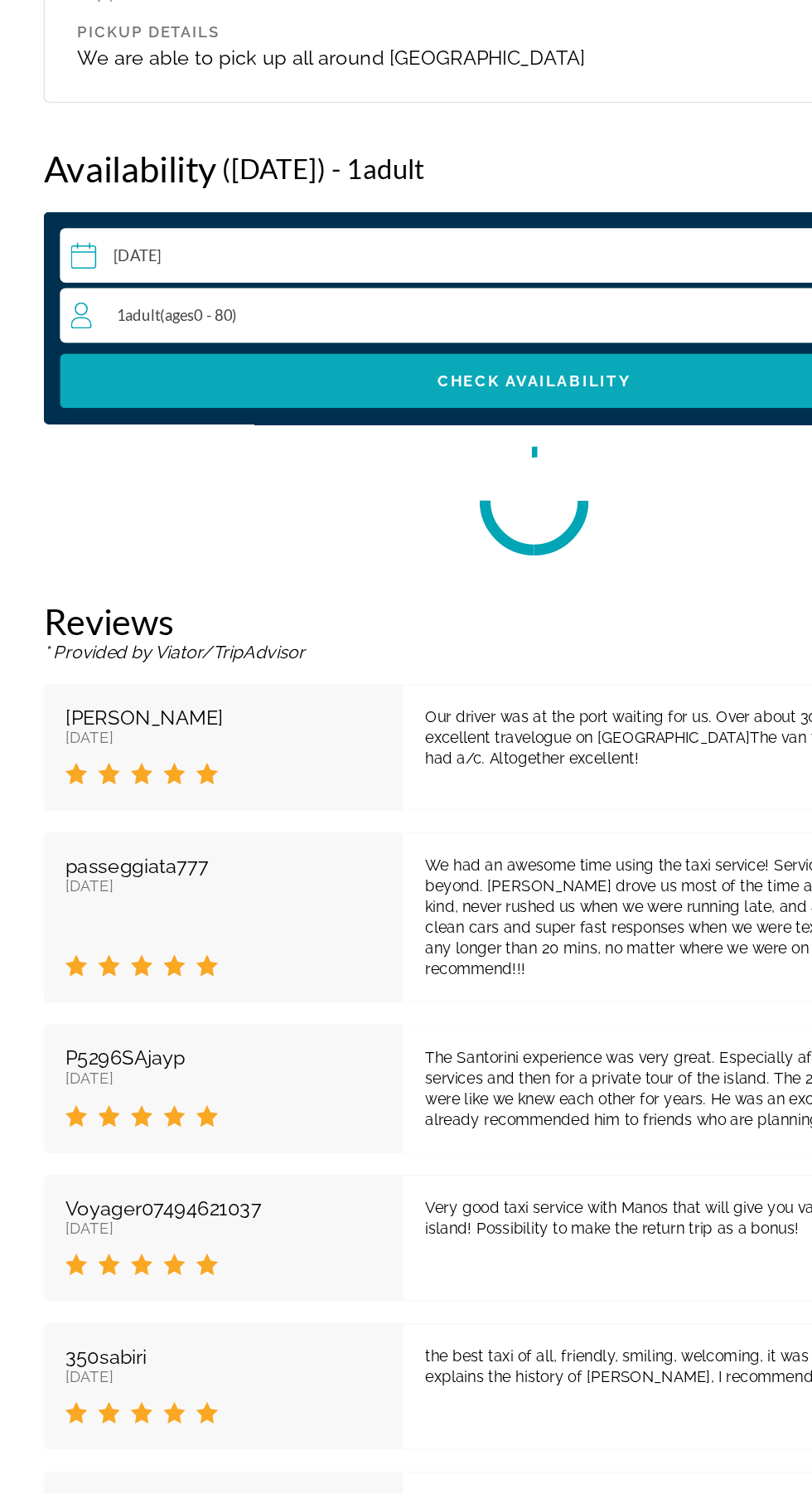
scroll to position [2253, 0]
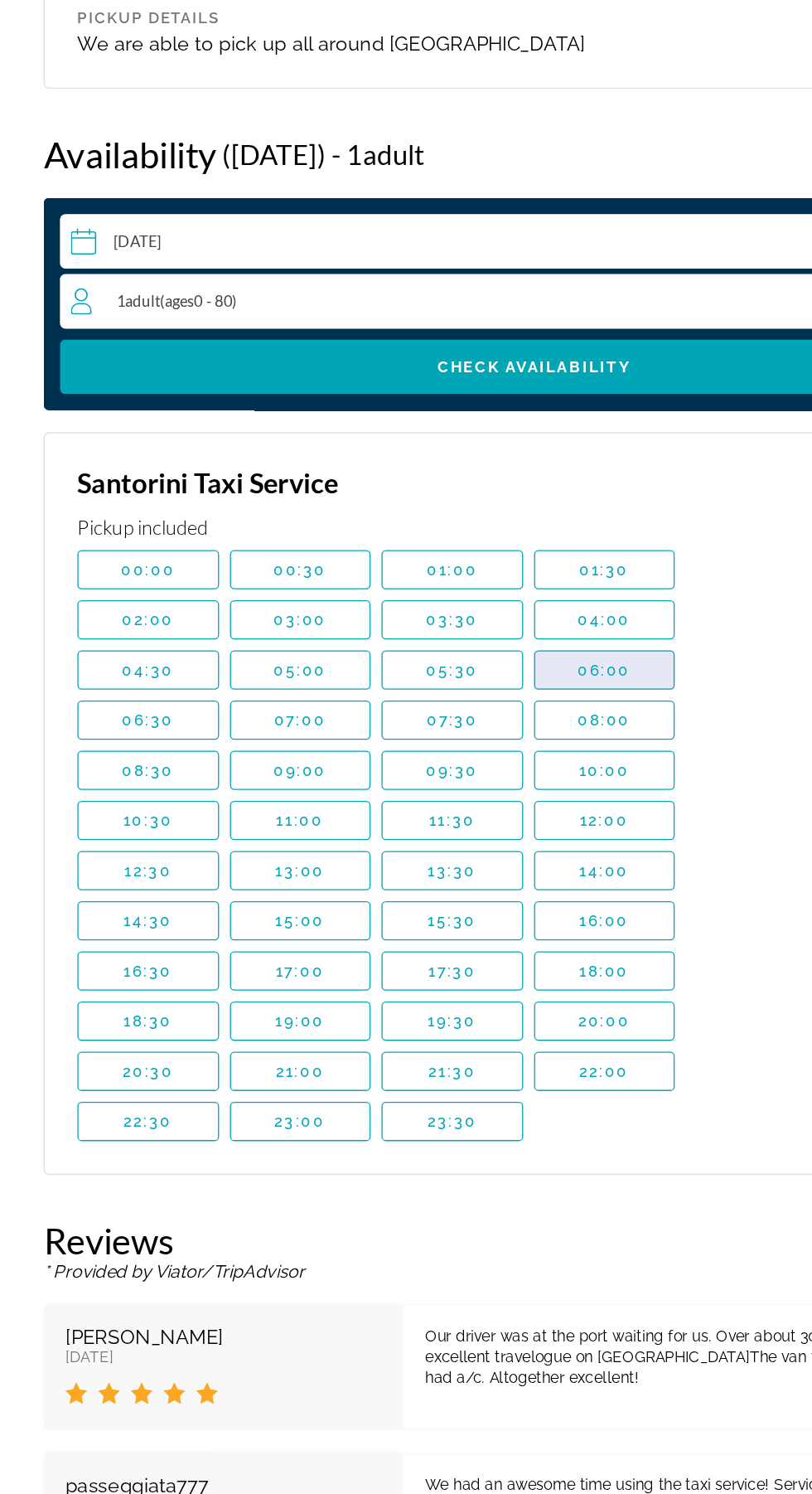
click at [478, 871] on span "06:00" at bounding box center [459, 867] width 41 height 13
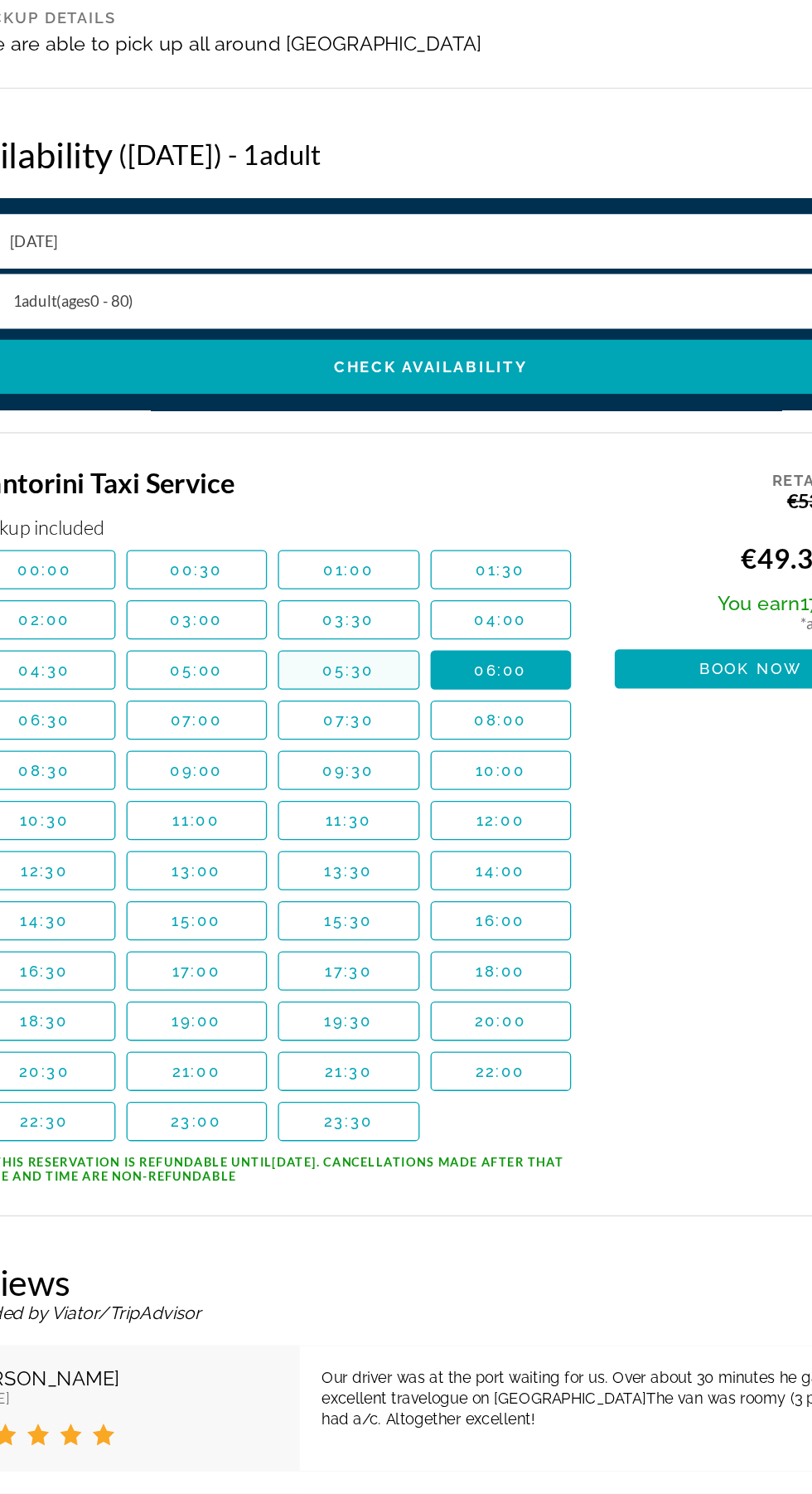
click at [396, 865] on span "Contenu principal" at bounding box center [344, 867] width 106 height 40
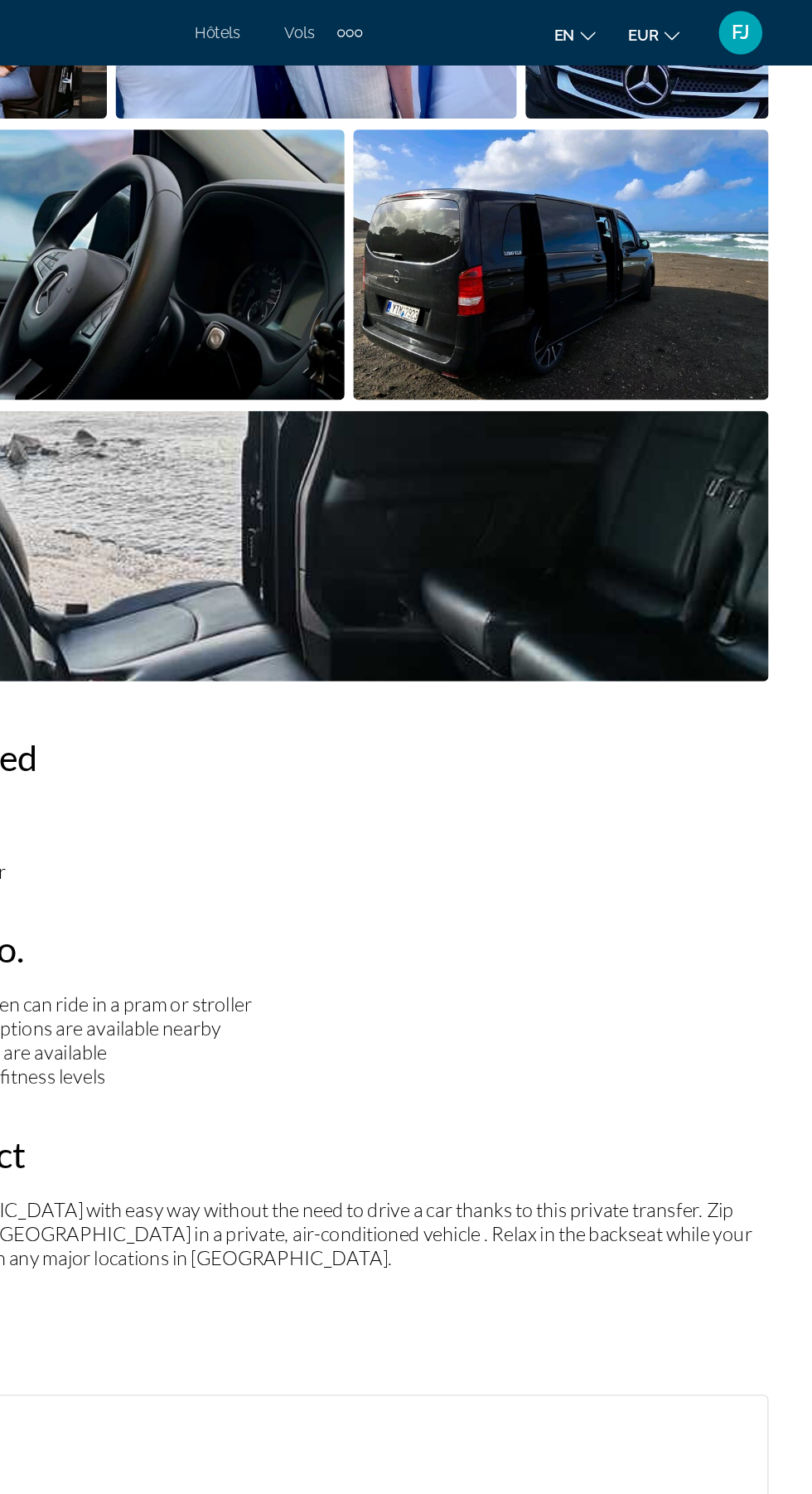
scroll to position [0, 0]
